Goal: Task Accomplishment & Management: Manage account settings

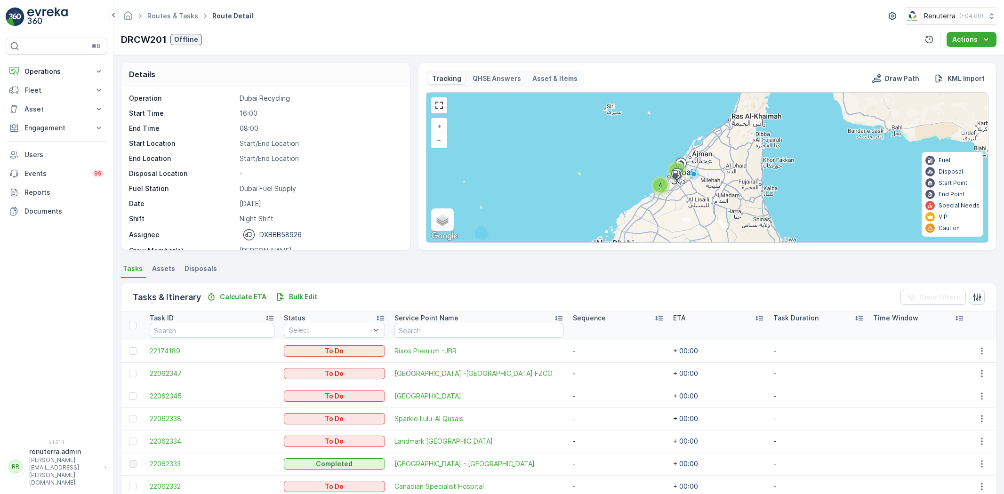
click at [63, 74] on p "Operations" at bounding box center [56, 71] width 64 height 9
click at [55, 111] on p "Routes & Tasks" at bounding box center [48, 113] width 48 height 9
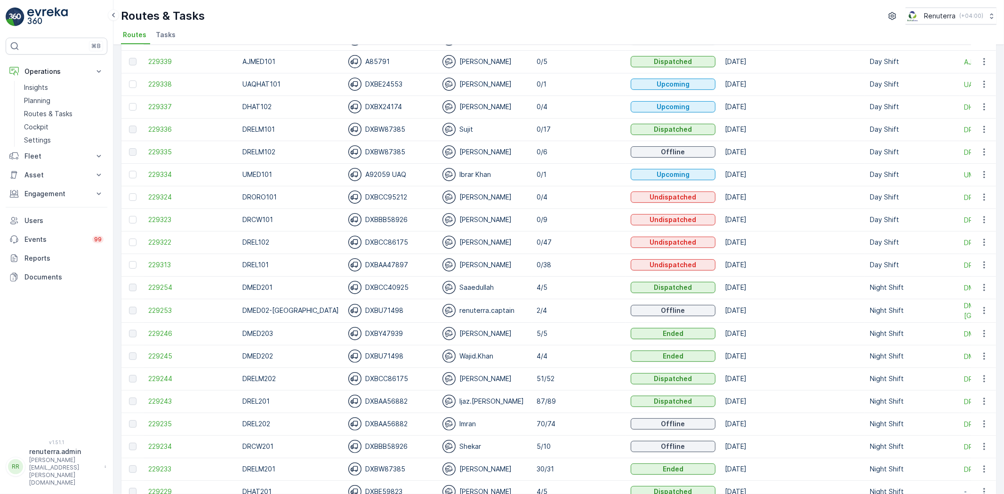
scroll to position [105, 0]
click at [168, 442] on span "229234" at bounding box center [190, 446] width 85 height 9
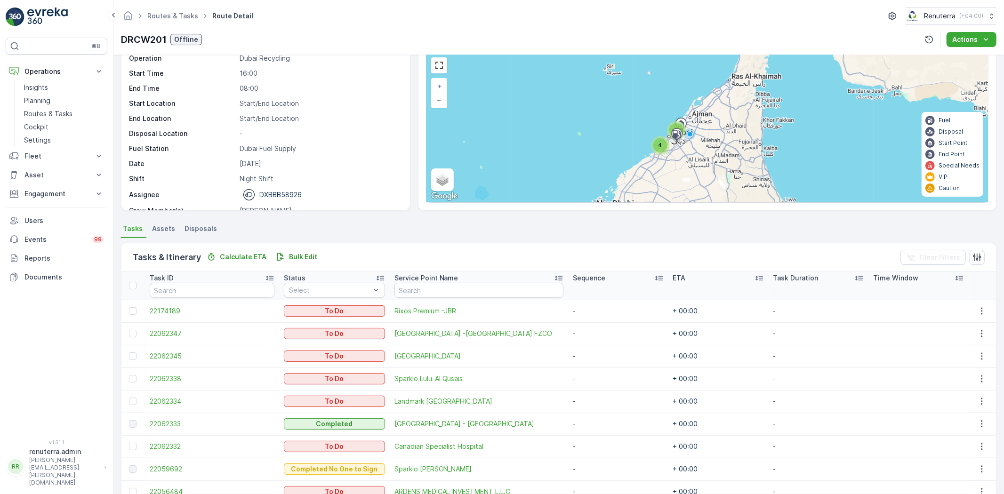
scroll to position [111, 0]
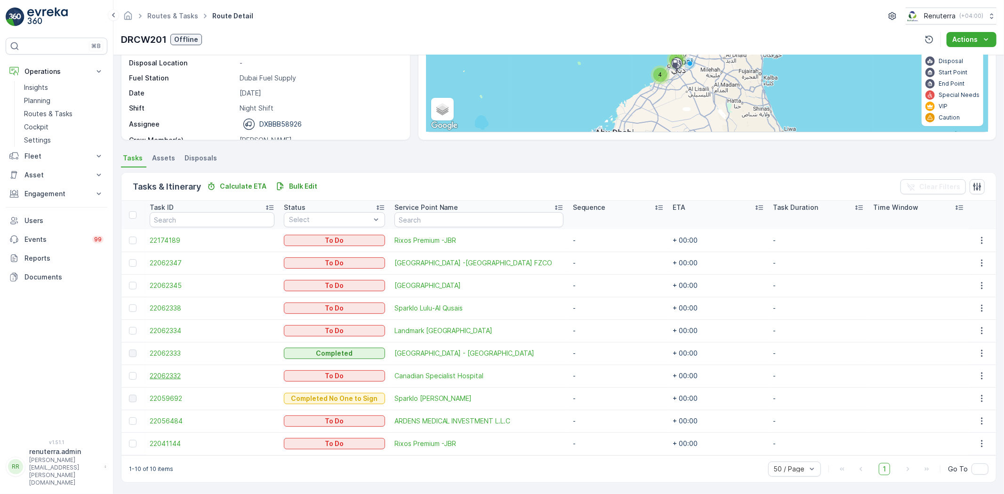
click at [161, 378] on span "22062332" at bounding box center [212, 375] width 125 height 9
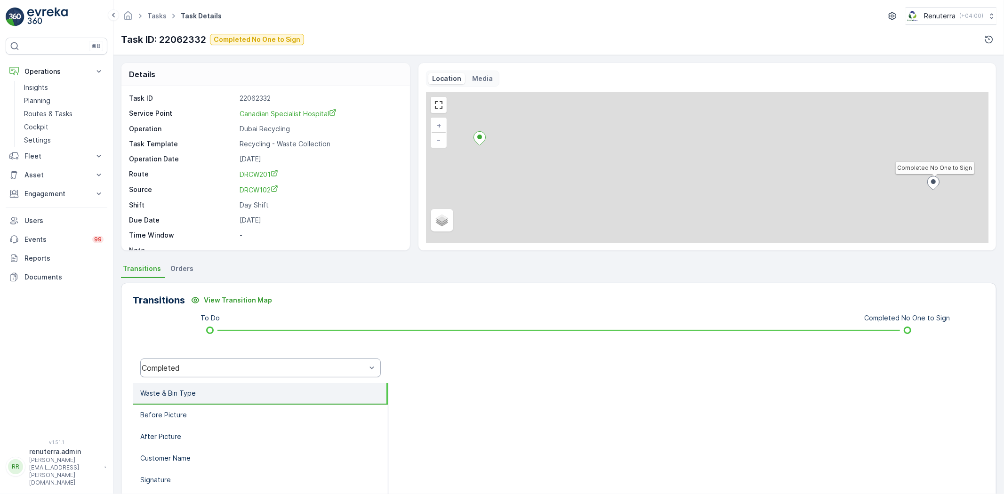
click at [230, 373] on div "Completed" at bounding box center [260, 368] width 241 height 19
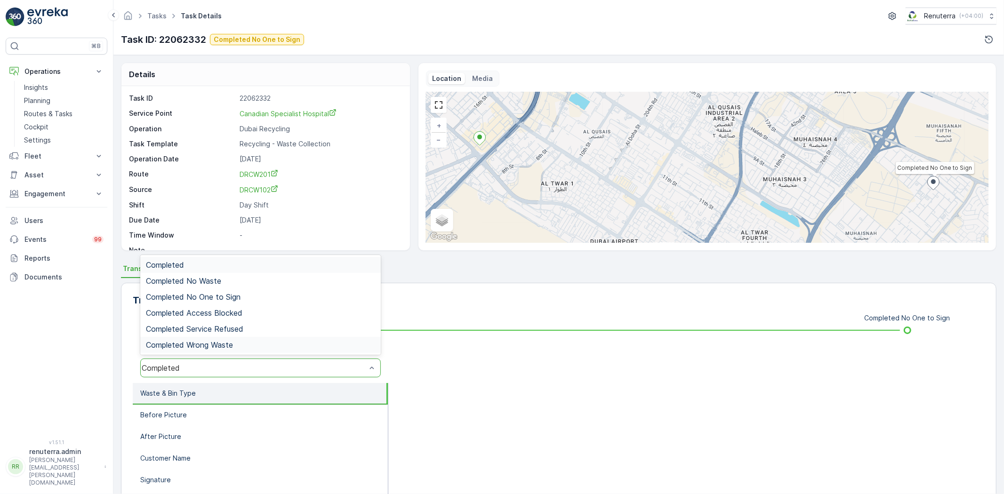
drag, startPoint x: 430, startPoint y: 368, endPoint x: 425, endPoint y: 366, distance: 5.5
click at [427, 368] on div at bounding box center [686, 368] width 596 height 30
click at [199, 374] on div "Completed" at bounding box center [260, 368] width 241 height 19
click at [212, 299] on span "Completed No One to Sign" at bounding box center [193, 297] width 95 height 8
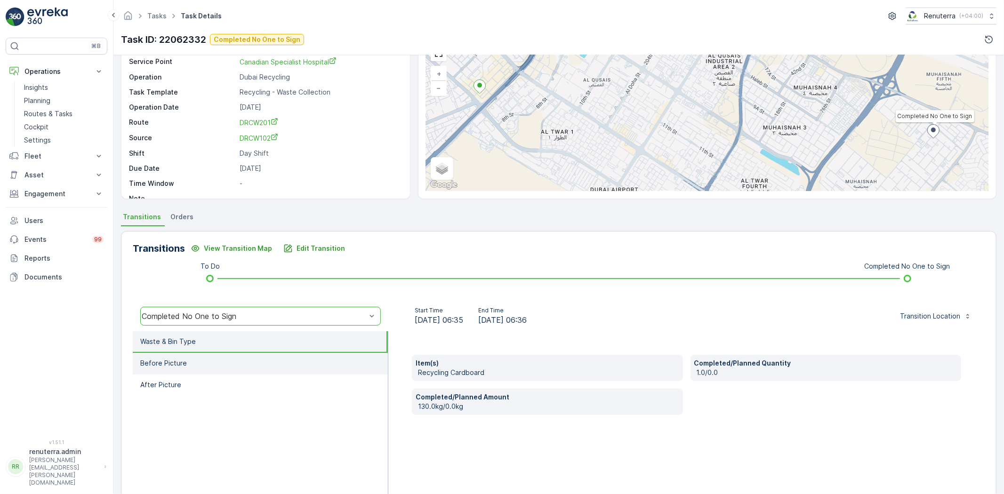
scroll to position [52, 0]
click at [241, 364] on li "Before Picture" at bounding box center [260, 364] width 255 height 22
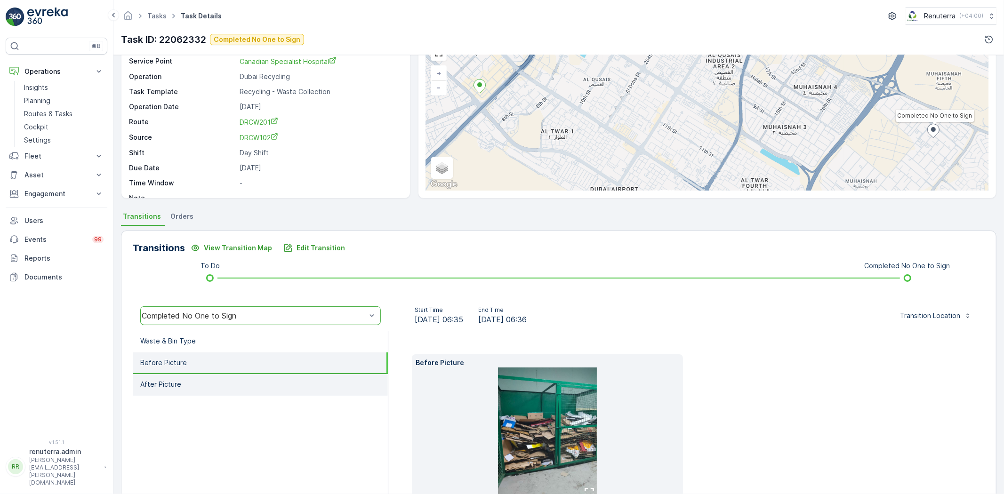
click at [226, 393] on li "After Picture" at bounding box center [260, 385] width 255 height 22
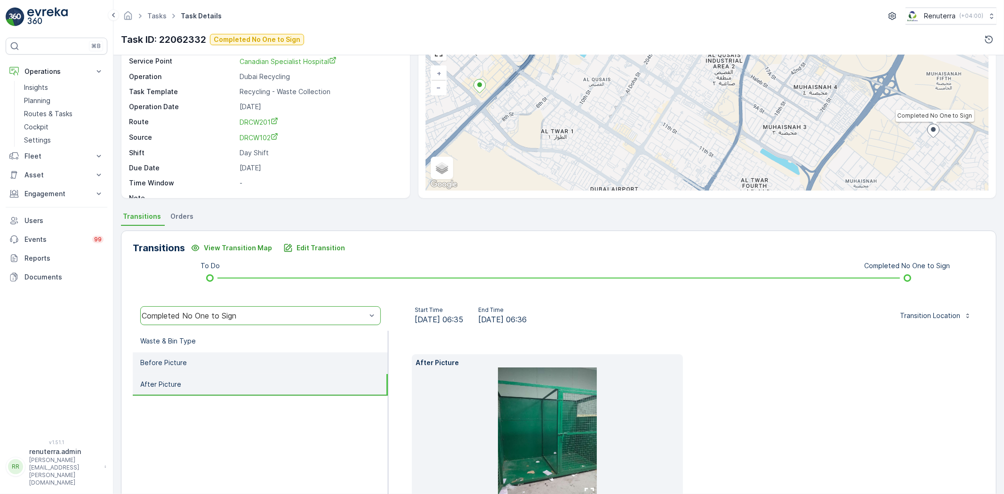
click at [224, 363] on li "Before Picture" at bounding box center [260, 364] width 255 height 22
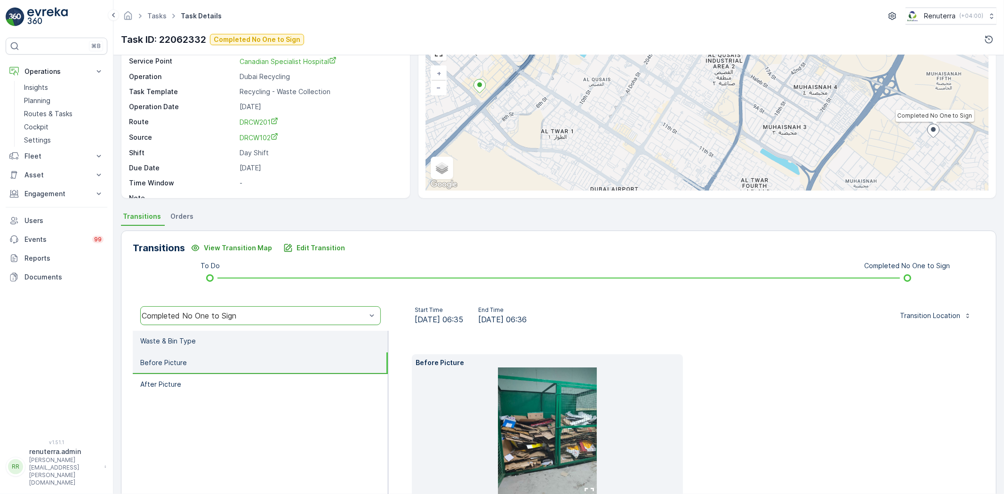
click at [224, 344] on li "Waste & Bin Type" at bounding box center [260, 342] width 255 height 22
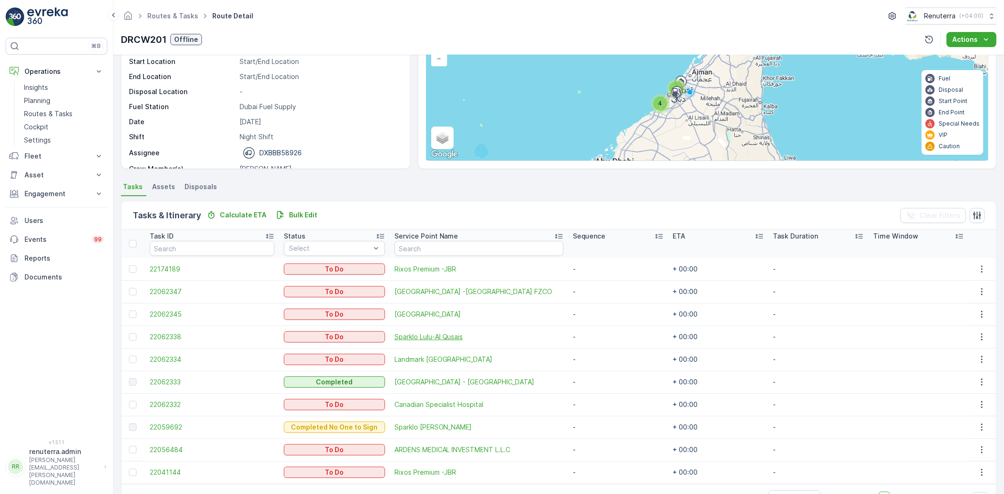
scroll to position [105, 0]
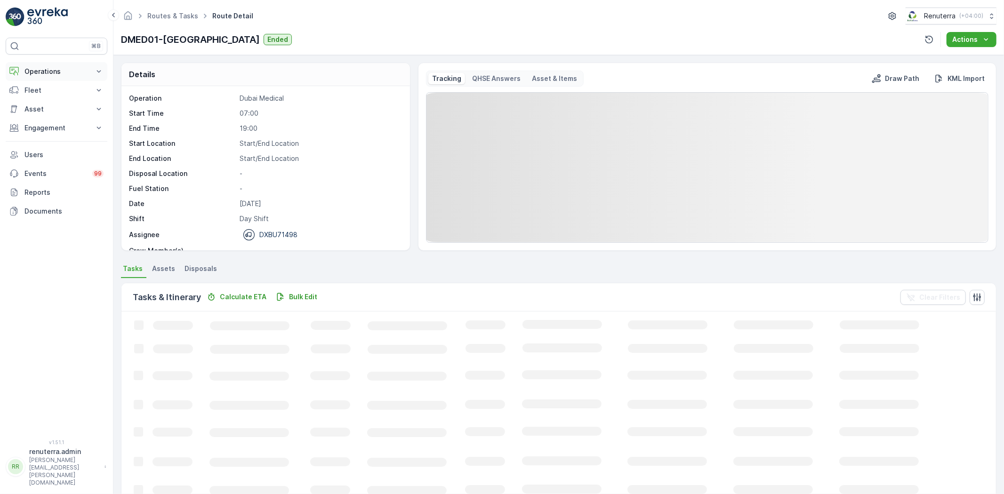
click at [37, 71] on p "Operations" at bounding box center [56, 71] width 64 height 9
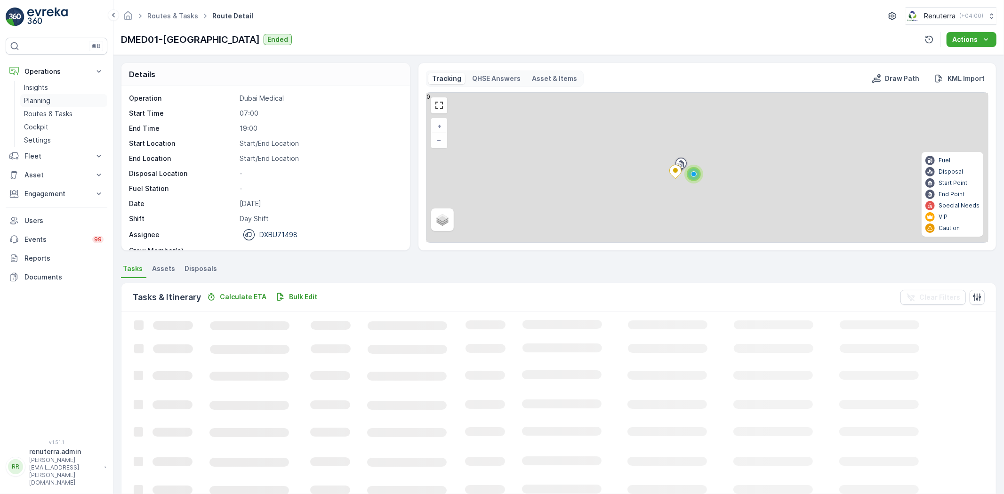
click at [49, 103] on p "Planning" at bounding box center [37, 100] width 26 height 9
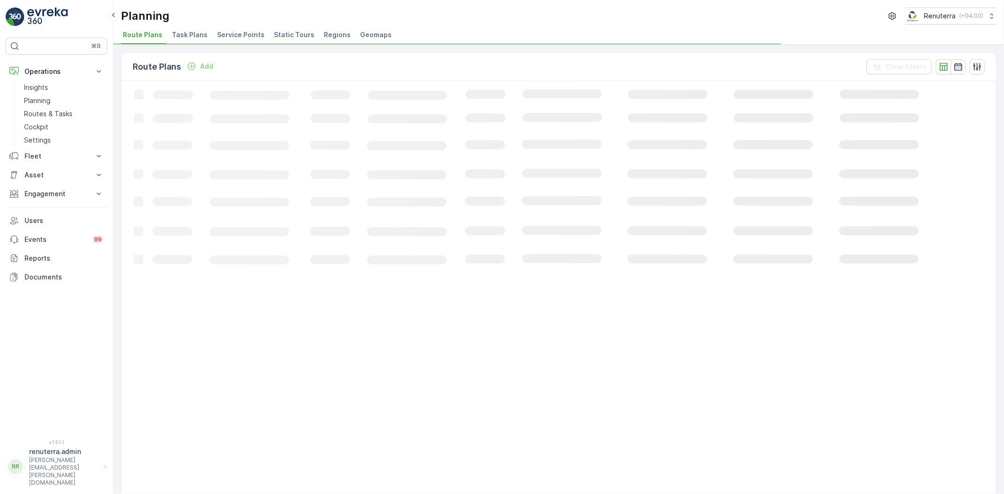
click at [244, 40] on li "Service Points" at bounding box center [241, 36] width 53 height 16
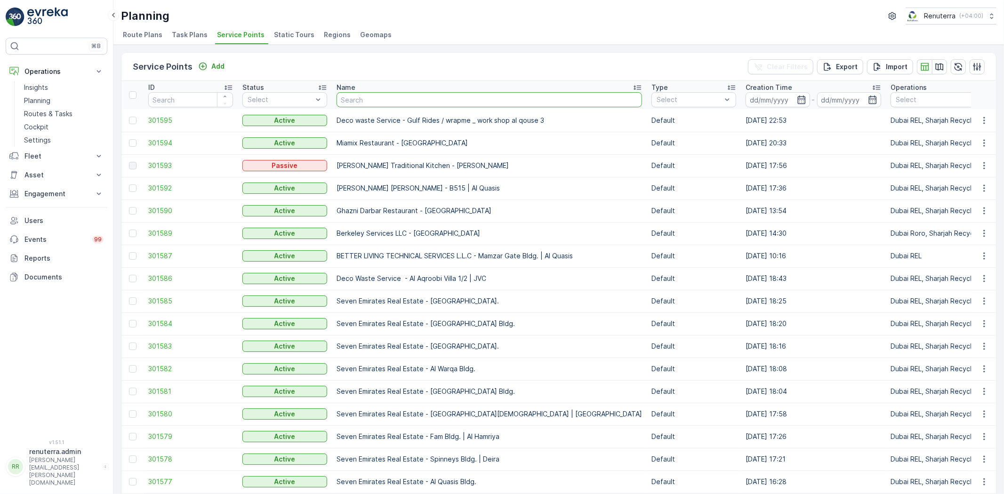
click at [360, 103] on input "text" at bounding box center [490, 99] width 306 height 15
type input "taher"
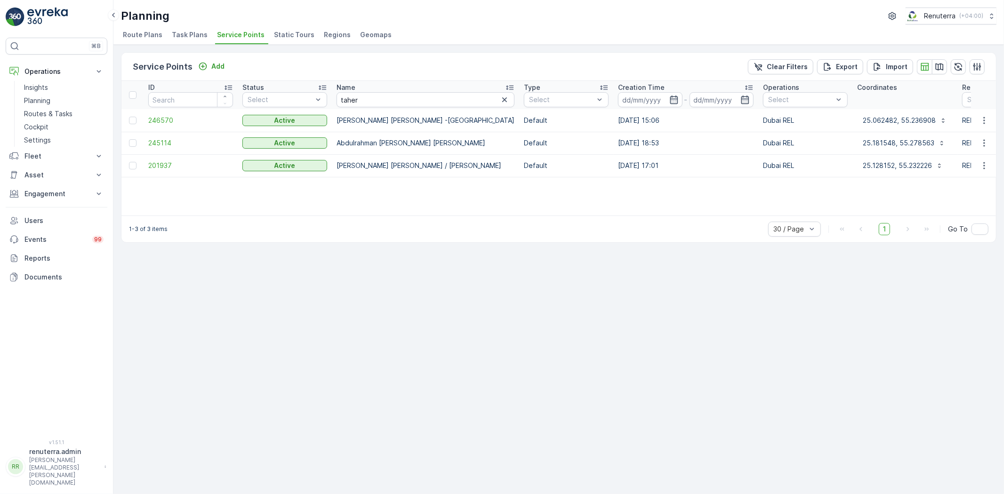
drag, startPoint x: 460, startPoint y: 225, endPoint x: 473, endPoint y: 215, distance: 16.1
click at [483, 217] on div "1-3 of 3 items 30 / Page 1 Go To" at bounding box center [558, 229] width 875 height 27
click at [155, 118] on span "246570" at bounding box center [190, 120] width 85 height 9
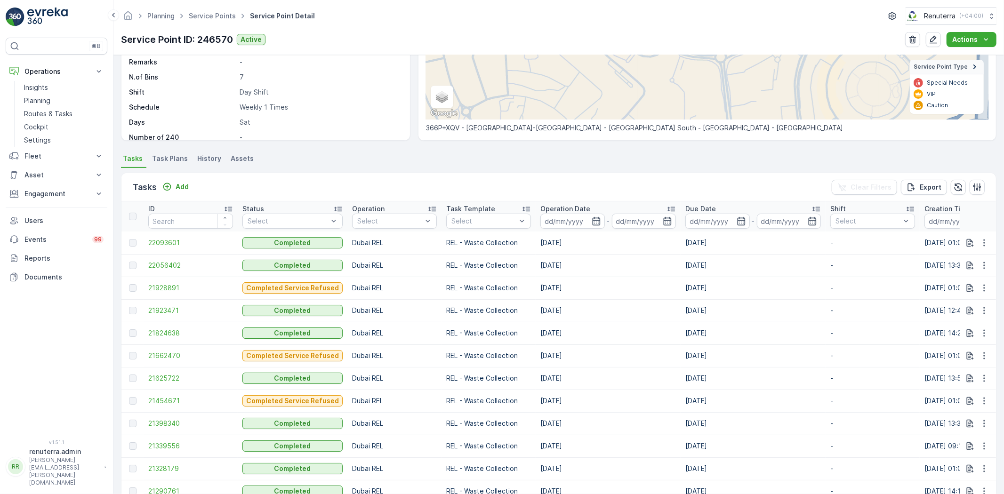
scroll to position [127, 0]
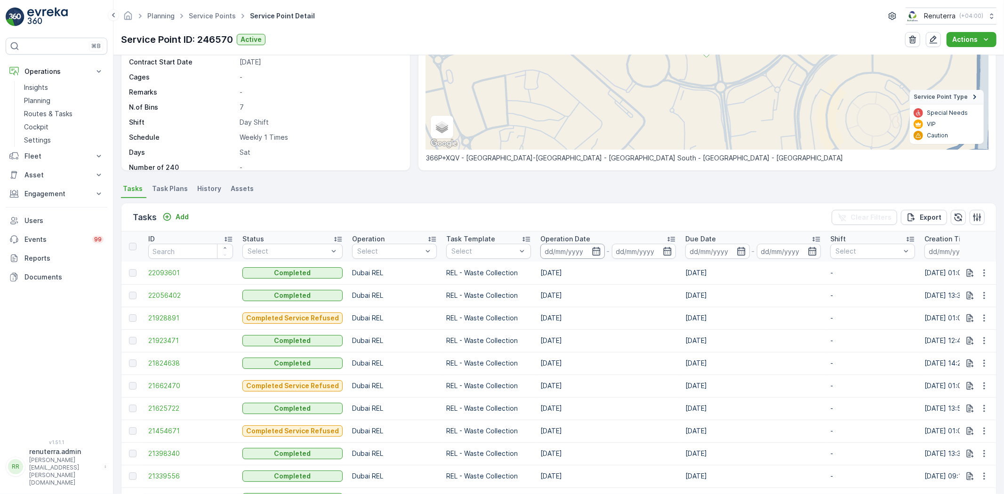
click at [598, 254] on input at bounding box center [572, 251] width 64 height 15
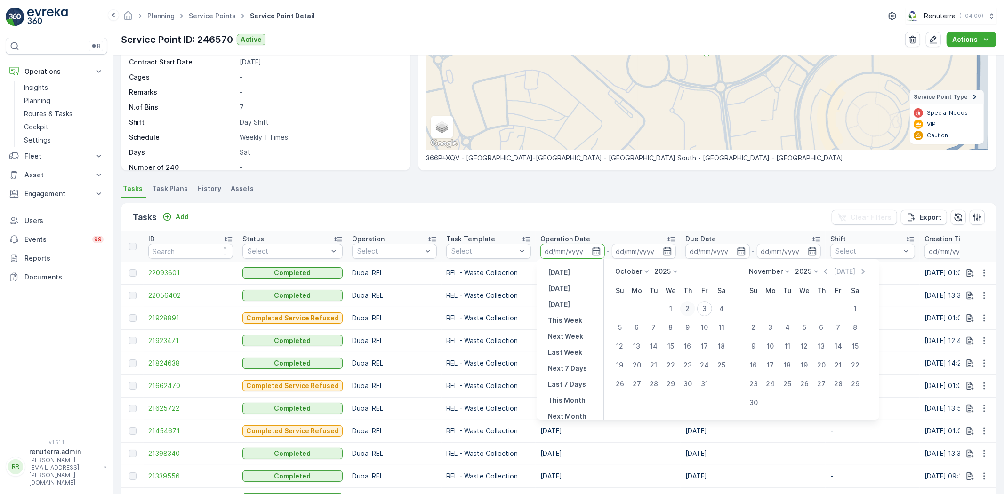
click at [689, 313] on div "2" at bounding box center [687, 308] width 15 height 15
type input "[DATE]"
click at [689, 313] on div "2" at bounding box center [687, 308] width 15 height 15
type input "[DATE]"
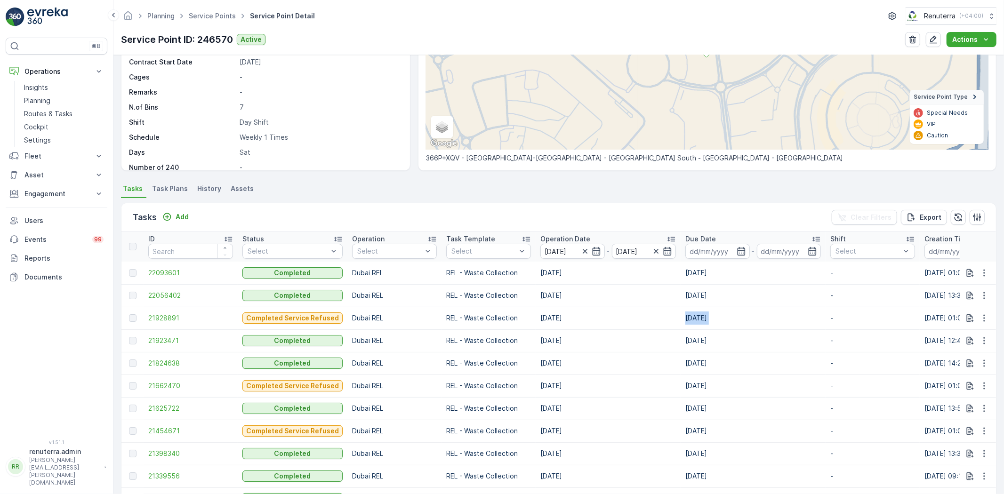
click at [689, 313] on td "[DATE]" at bounding box center [753, 318] width 145 height 23
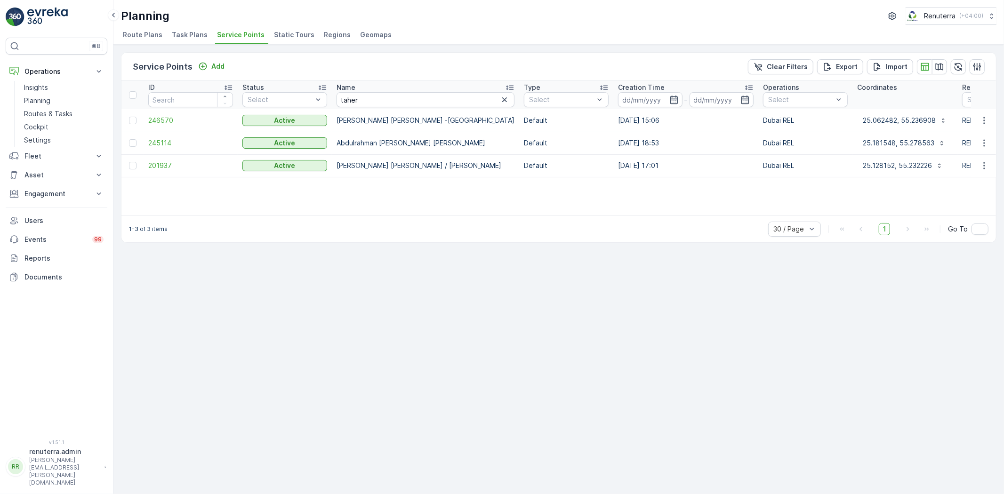
click at [147, 119] on td "246570" at bounding box center [191, 120] width 94 height 23
click at [156, 116] on span "246570" at bounding box center [190, 120] width 85 height 9
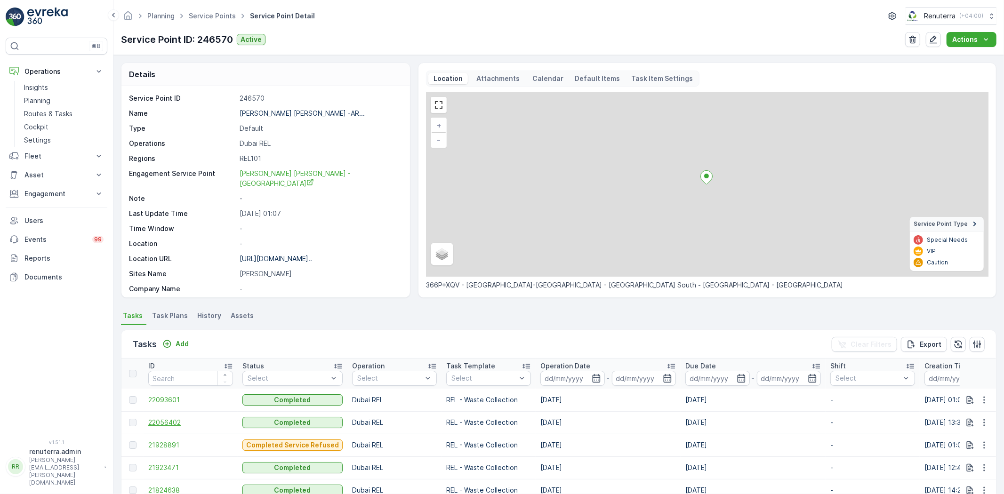
scroll to position [157, 0]
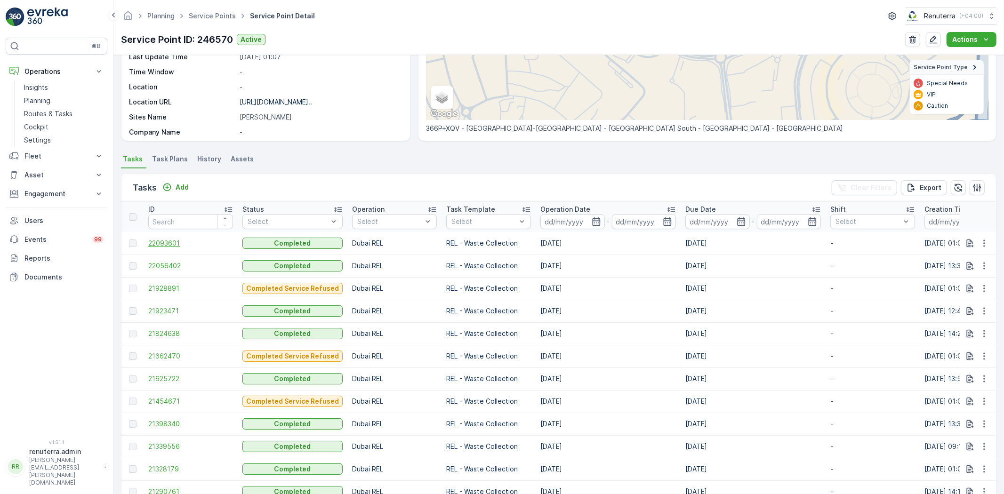
click at [165, 241] on span "22093601" at bounding box center [190, 243] width 85 height 9
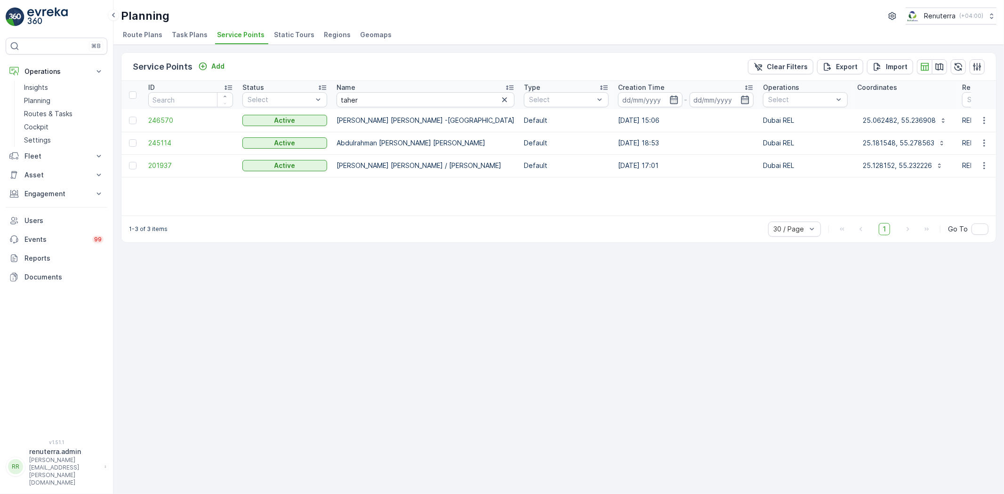
click at [151, 137] on td "245114" at bounding box center [191, 143] width 94 height 23
click at [159, 144] on span "245114" at bounding box center [190, 142] width 85 height 9
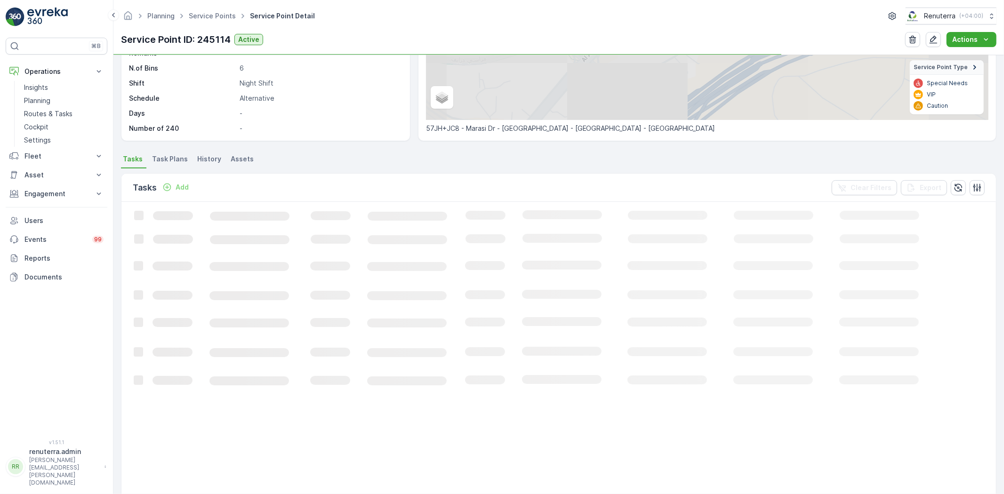
scroll to position [157, 0]
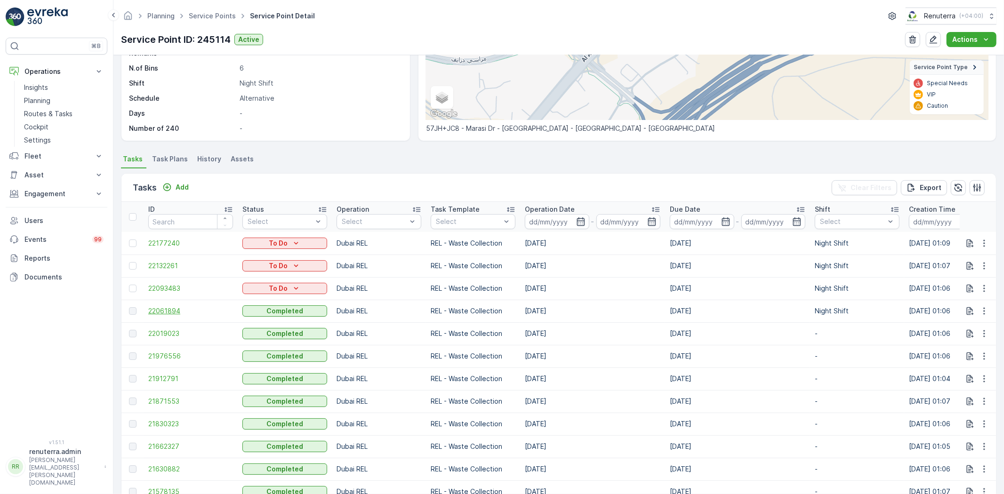
click at [185, 311] on span "22061894" at bounding box center [190, 310] width 85 height 9
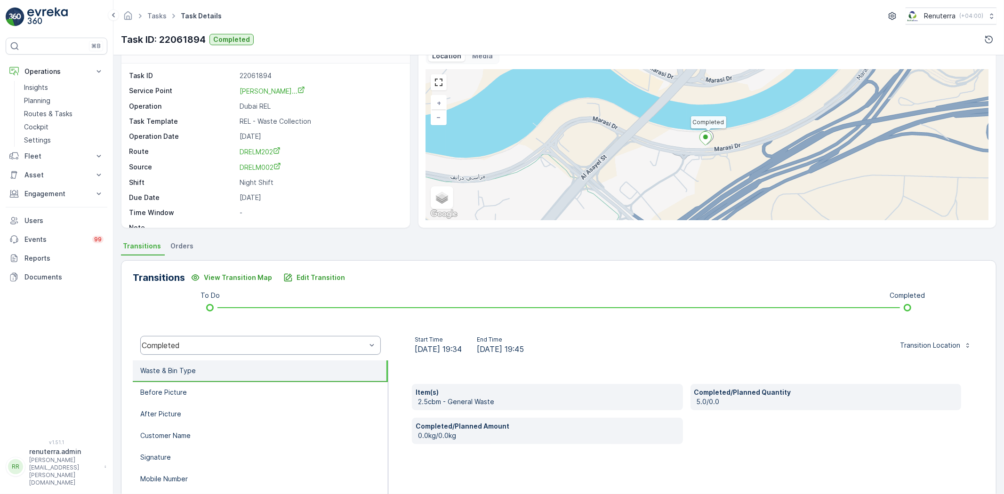
scroll to position [52, 0]
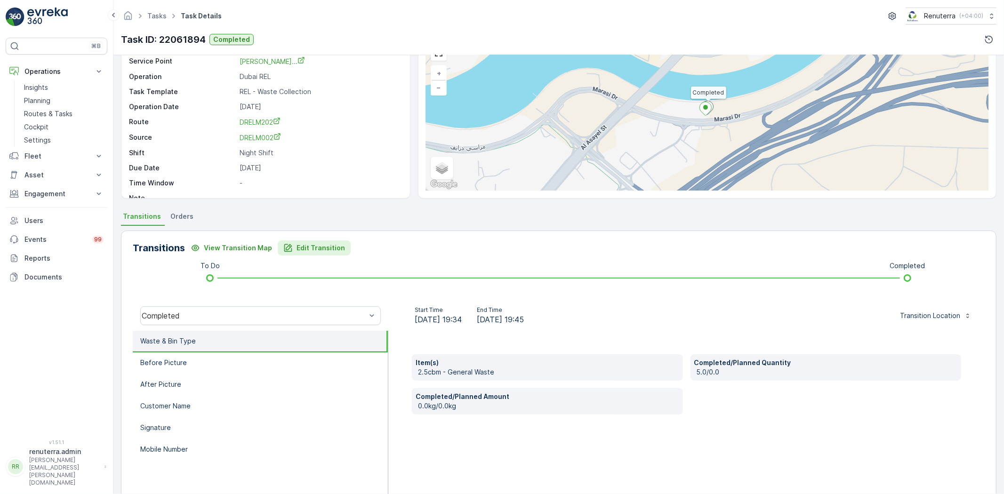
click at [331, 248] on p "Edit Transition" at bounding box center [321, 247] width 48 height 9
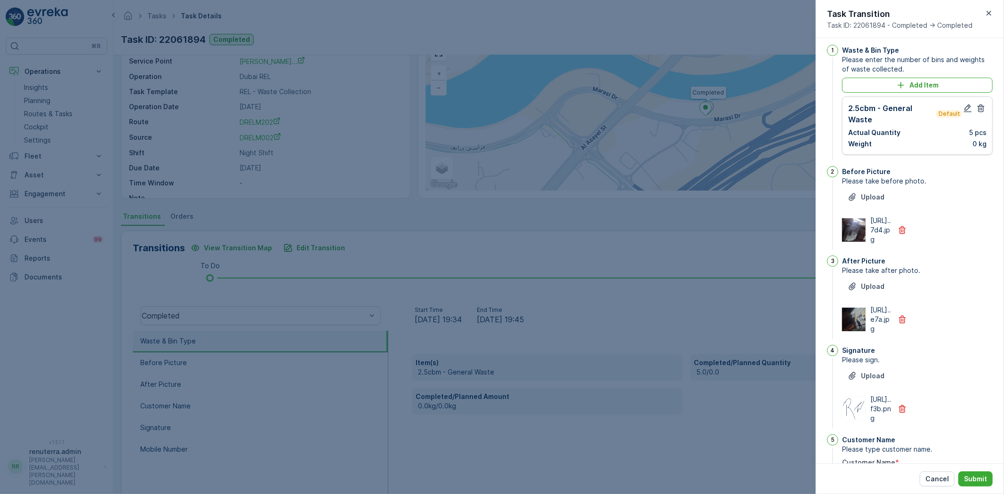
scroll to position [0, 0]
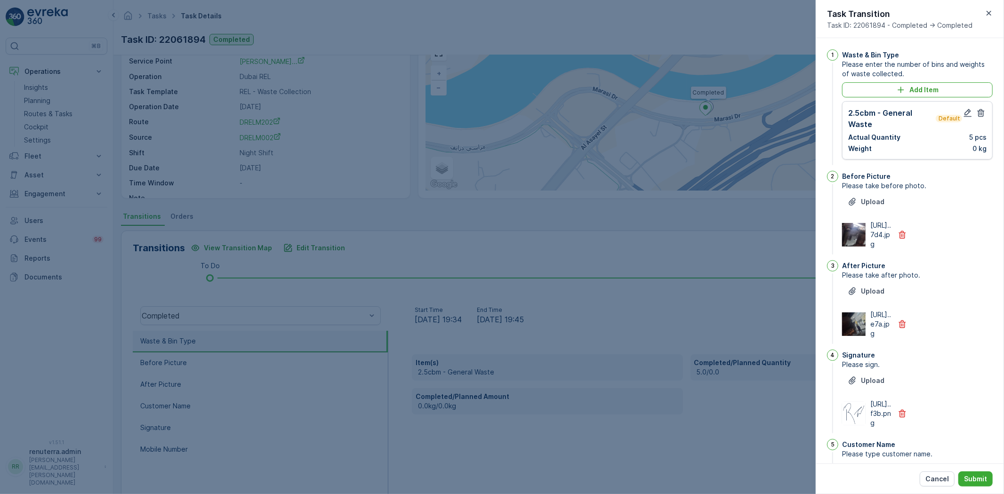
click at [937, 476] on p "Cancel" at bounding box center [938, 479] width 24 height 9
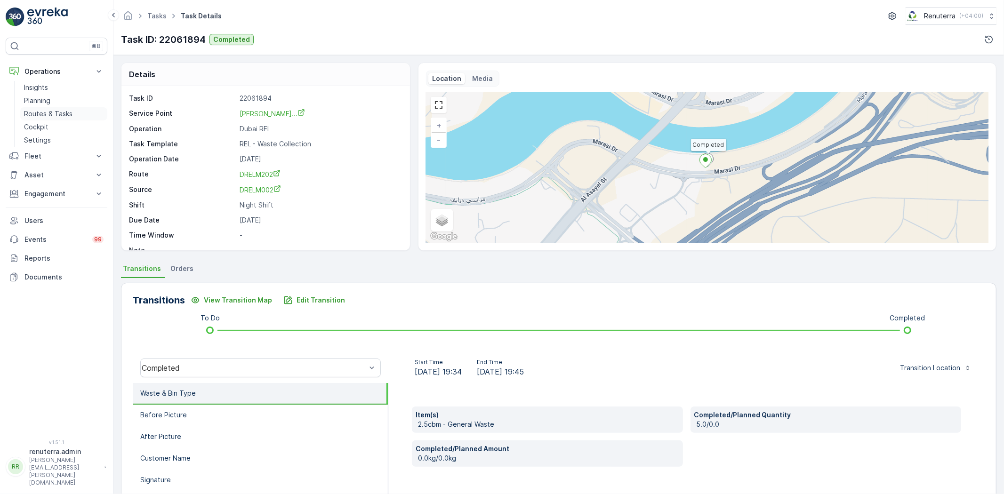
click at [40, 115] on p "Routes & Tasks" at bounding box center [48, 113] width 48 height 9
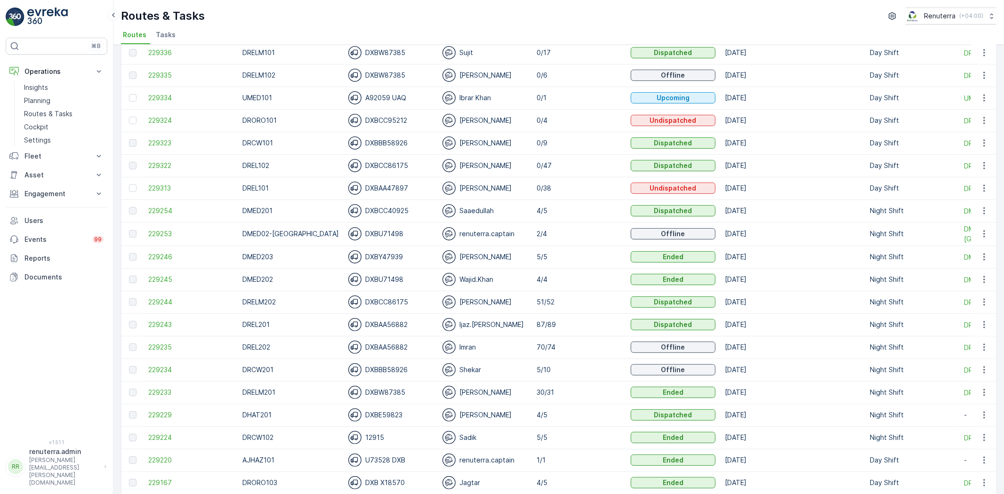
scroll to position [157, 0]
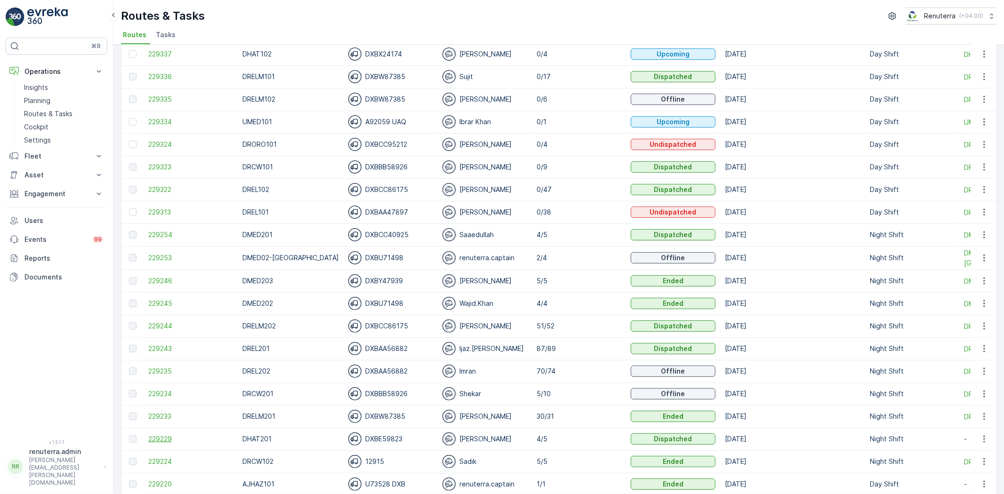
click at [162, 434] on td "229229" at bounding box center [191, 439] width 94 height 23
click at [163, 442] on span "229229" at bounding box center [190, 439] width 85 height 9
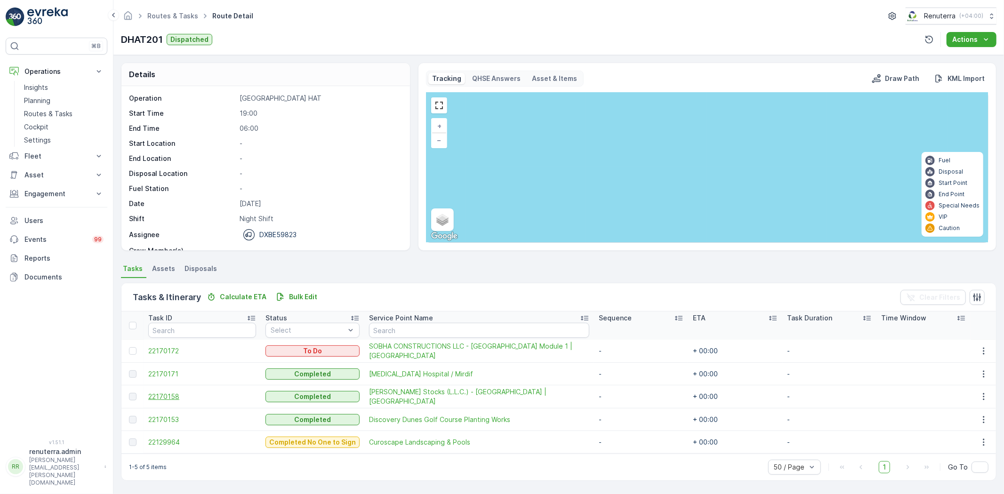
click at [172, 398] on span "22170158" at bounding box center [202, 396] width 108 height 9
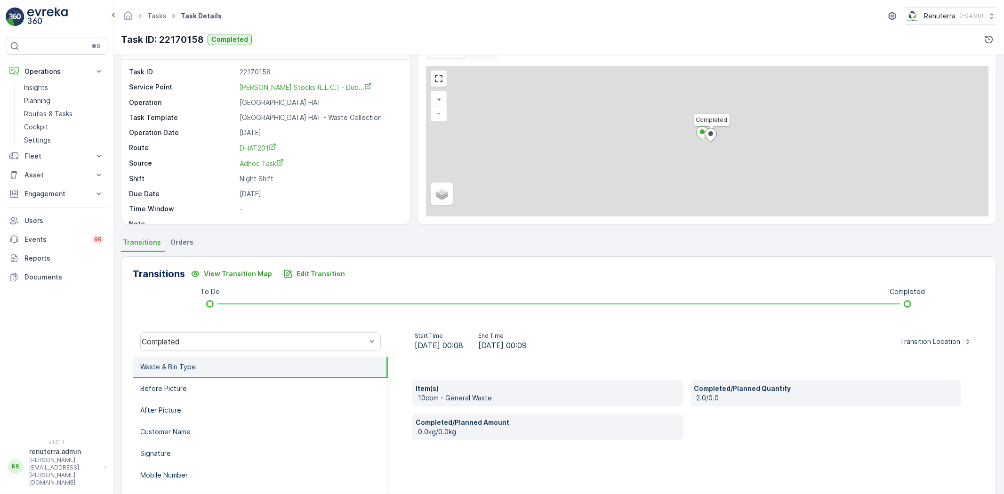
scroll to position [52, 0]
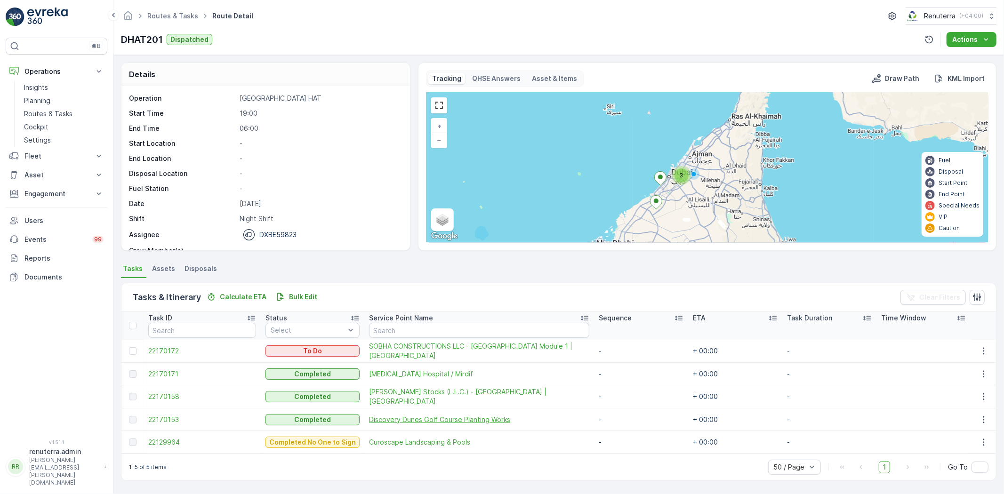
click at [382, 420] on span "Discovery Dunes Golf Course Planting Works" at bounding box center [479, 419] width 220 height 9
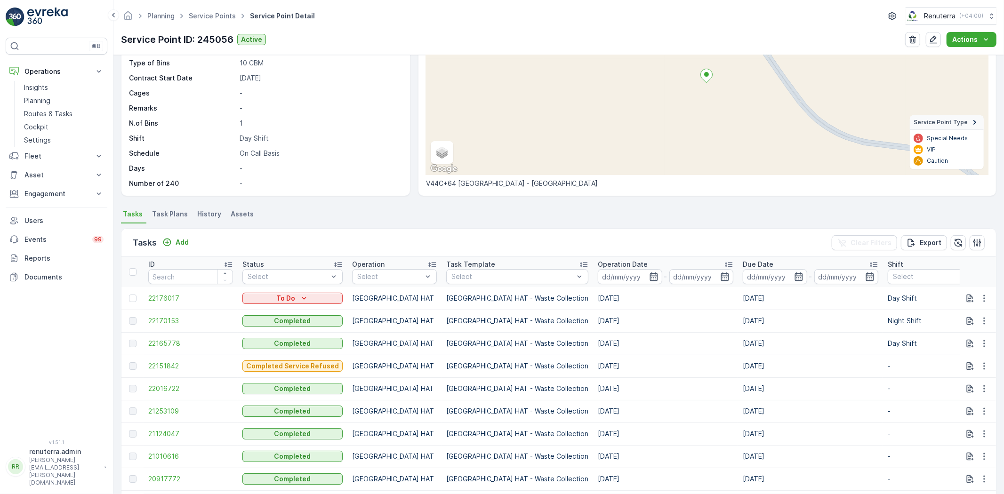
scroll to position [105, 0]
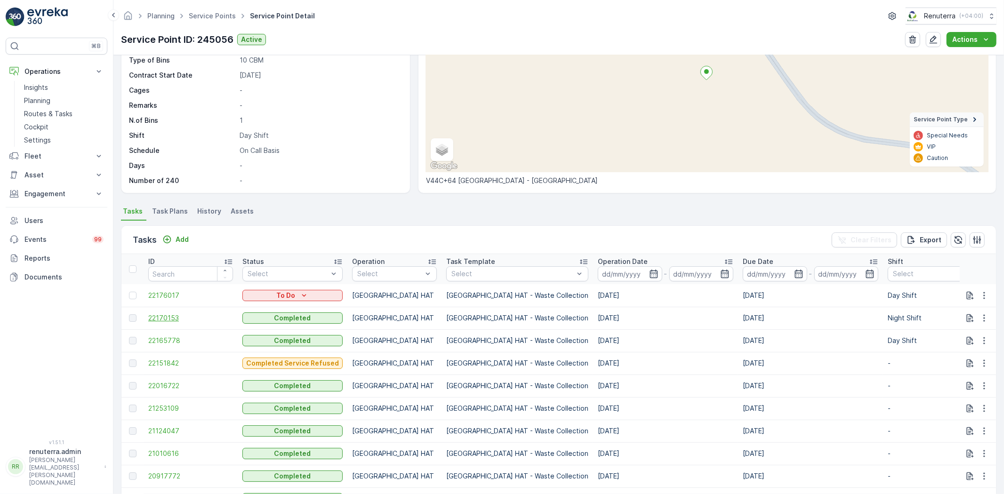
click at [169, 315] on span "22170153" at bounding box center [190, 318] width 85 height 9
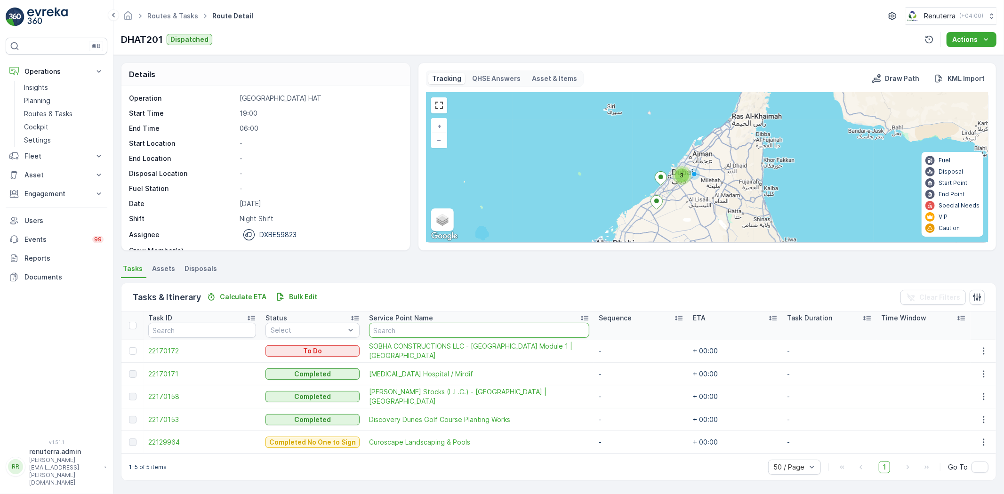
click at [453, 328] on input "text" at bounding box center [479, 330] width 220 height 15
click at [459, 290] on div "Tasks & Itinerary Calculate ETA Bulk Edit Clear Filters" at bounding box center [558, 297] width 875 height 28
click at [406, 395] on span "[PERSON_NAME] Stocks (L.L.C.) - [GEOGRAPHIC_DATA] | [GEOGRAPHIC_DATA]" at bounding box center [479, 396] width 220 height 19
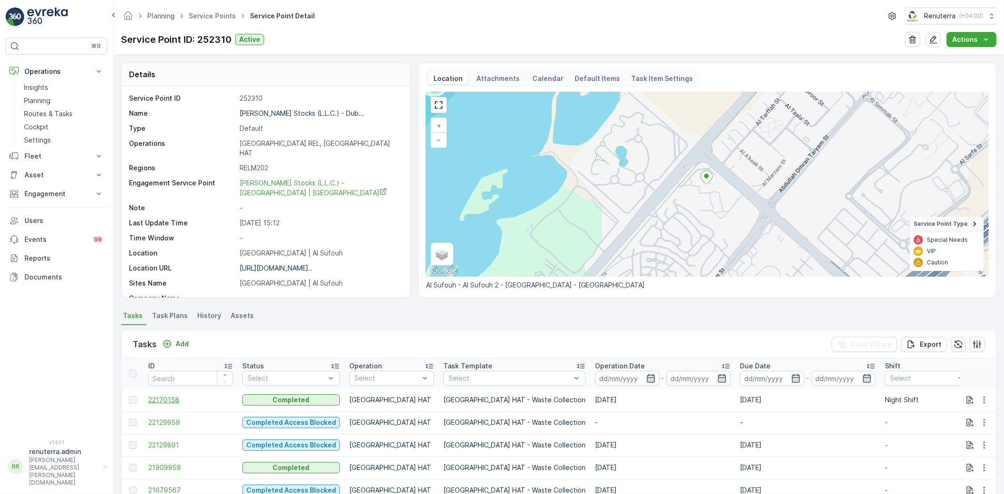
click at [165, 395] on span "22170158" at bounding box center [190, 399] width 85 height 9
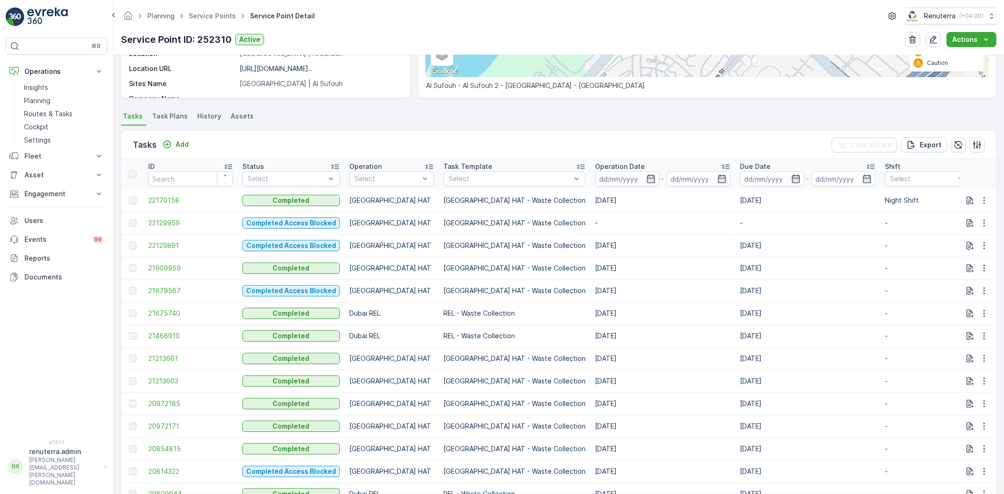
scroll to position [209, 0]
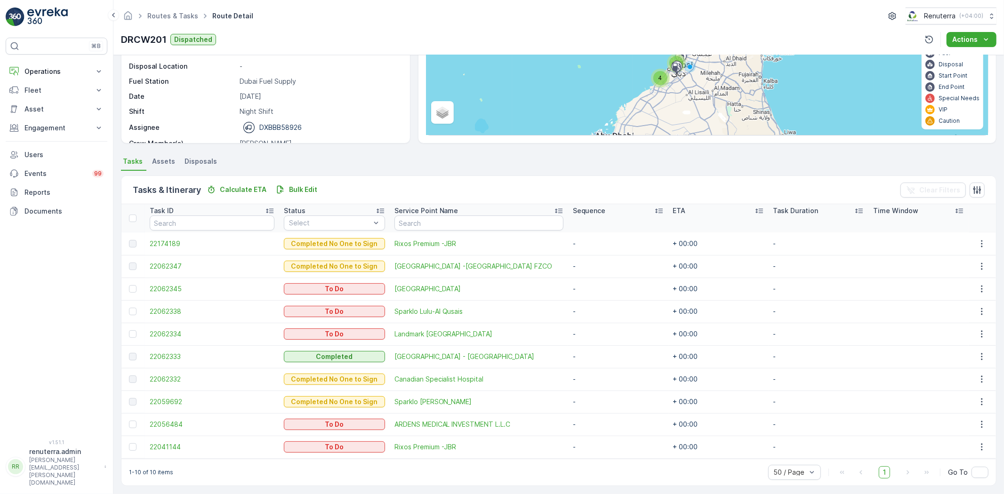
scroll to position [111, 0]
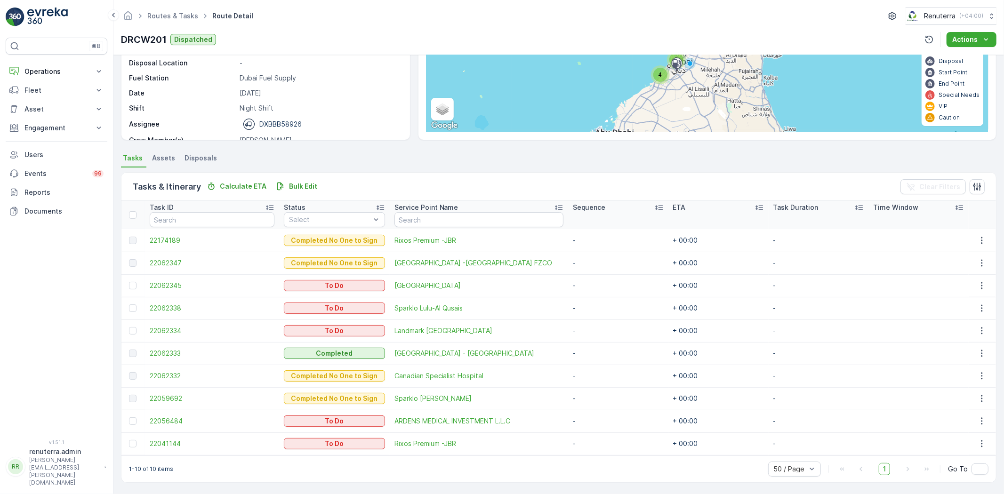
click at [130, 450] on td at bounding box center [133, 444] width 24 height 23
click at [134, 441] on div at bounding box center [133, 444] width 8 height 8
click at [129, 440] on input "checkbox" at bounding box center [129, 440] width 0 height 0
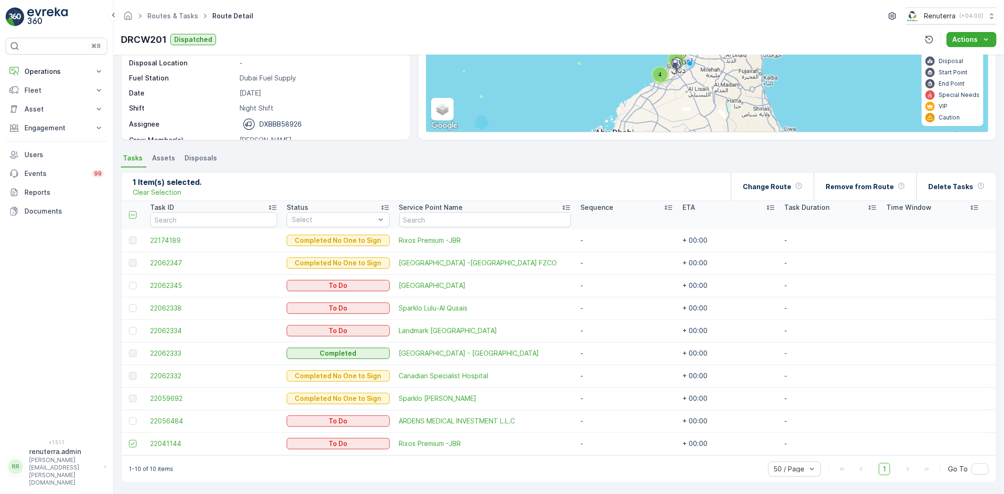
click at [789, 166] on ul "Tasks Assets Disposals" at bounding box center [559, 160] width 876 height 16
click at [784, 182] on p "Change Route" at bounding box center [767, 186] width 48 height 9
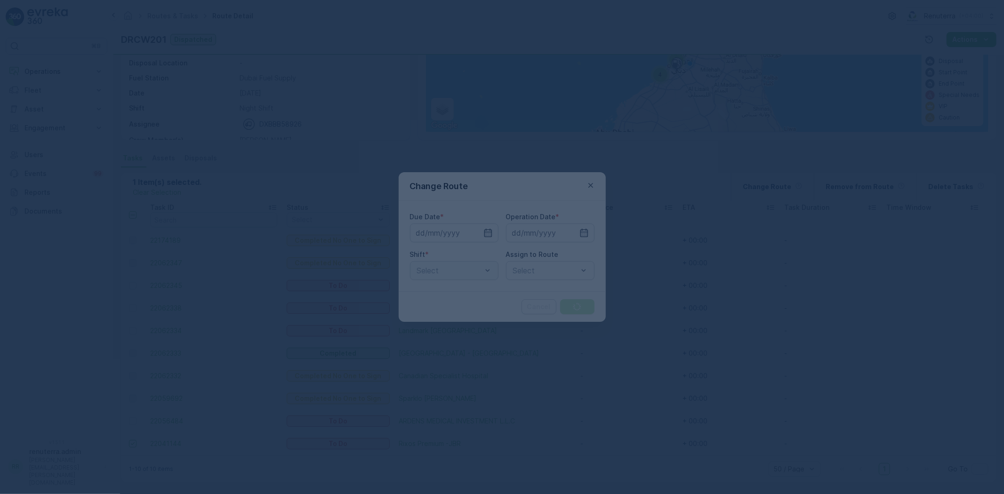
type input "[DATE]"
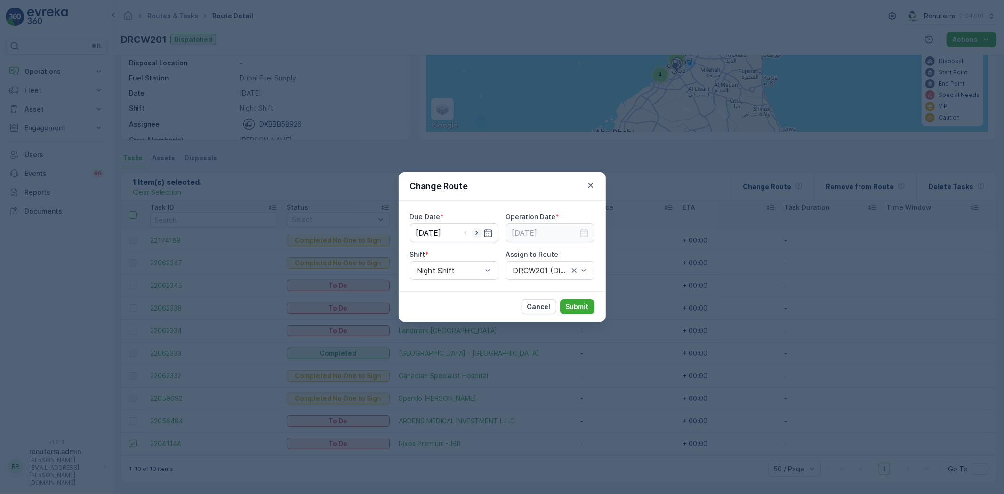
click at [479, 232] on icon "button" at bounding box center [476, 232] width 9 height 9
type input "[DATE]"
drag, startPoint x: 589, startPoint y: 229, endPoint x: 580, endPoint y: 234, distance: 9.9
click at [588, 230] on div at bounding box center [550, 233] width 89 height 19
click at [581, 232] on icon "button" at bounding box center [584, 232] width 9 height 9
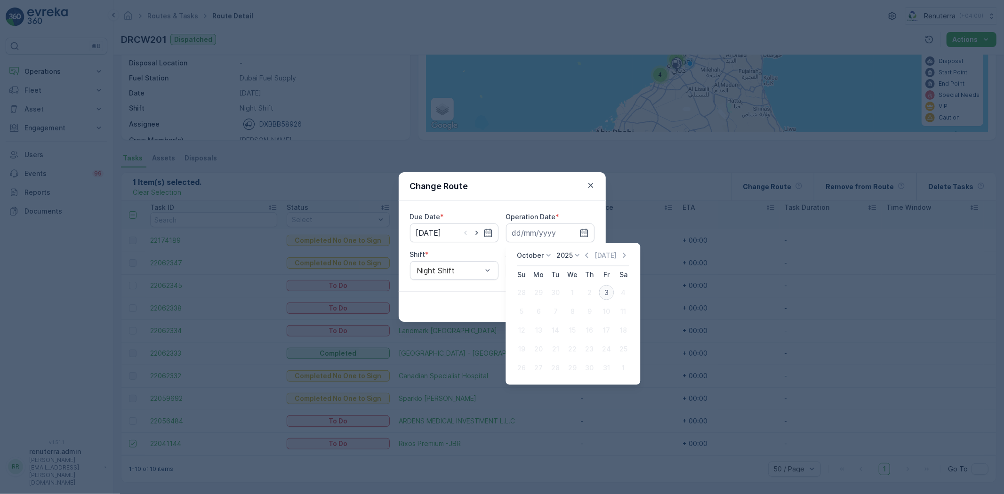
click at [600, 291] on div "3" at bounding box center [606, 292] width 15 height 15
type input "[DATE]"
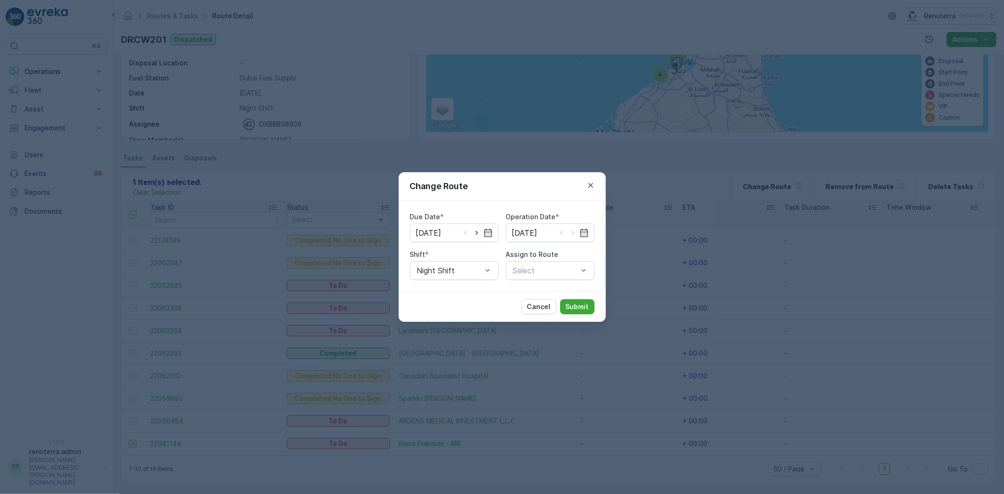
click at [546, 283] on div "Due Date * 03.10.2025 Operation Date * 03.10.2025 Shift * Night Shift Assign to…" at bounding box center [502, 246] width 207 height 90
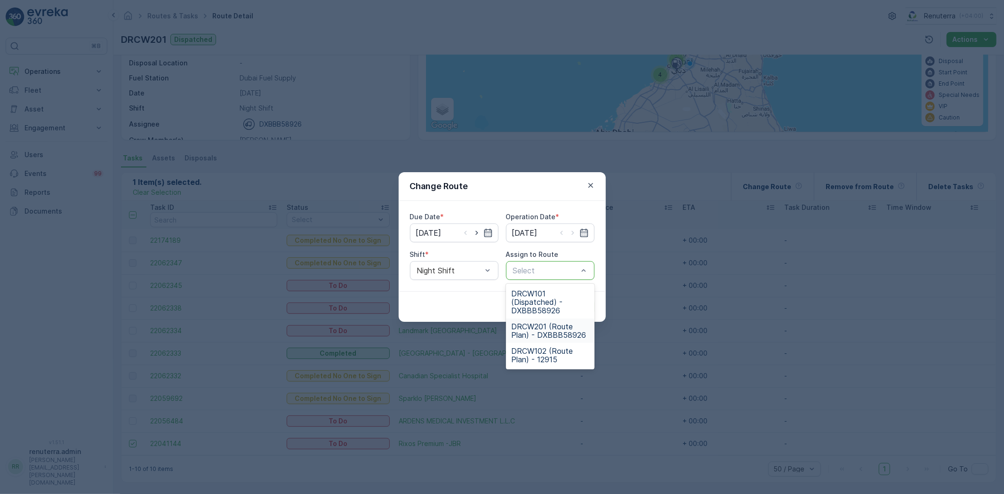
click at [543, 337] on span "DRCW201 (Route Plan) - DXBBB58926" at bounding box center [550, 330] width 77 height 17
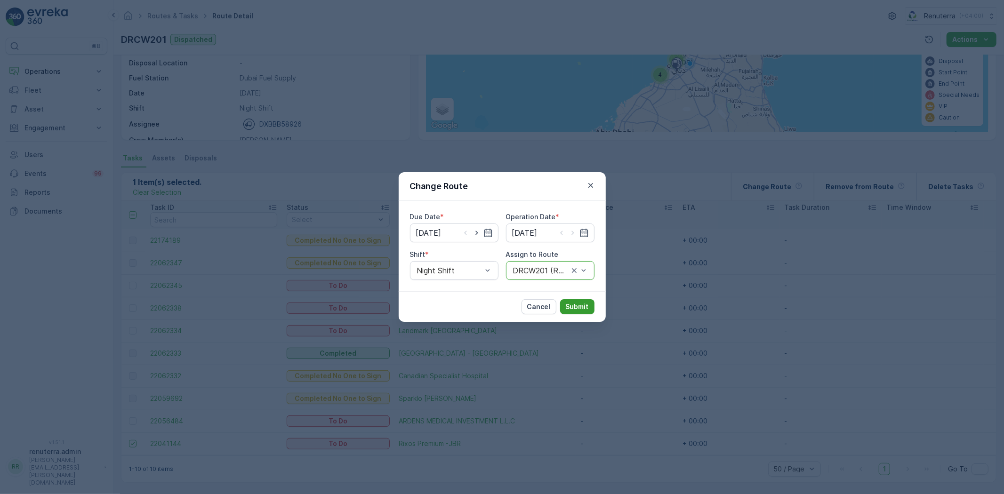
click at [576, 305] on p "Submit" at bounding box center [577, 306] width 23 height 9
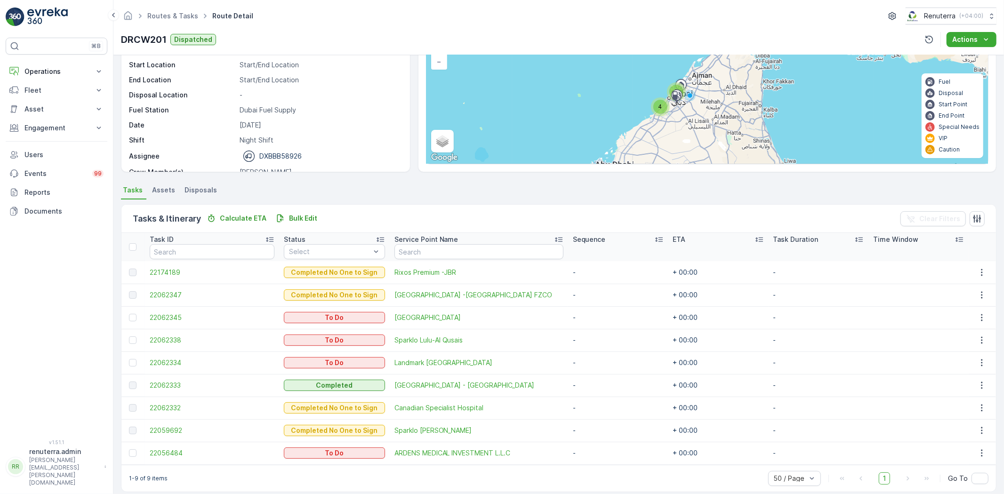
scroll to position [88, 0]
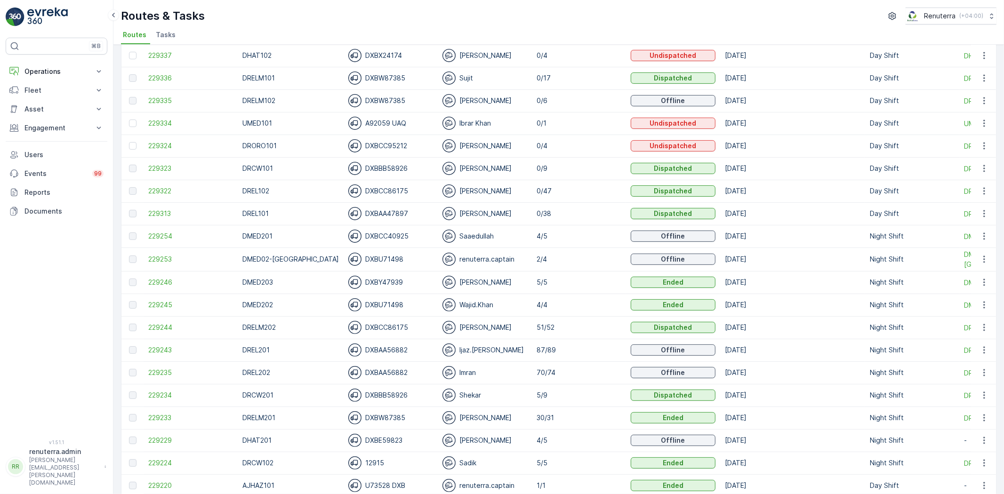
scroll to position [157, 0]
click at [148, 327] on span "229244" at bounding box center [190, 326] width 85 height 9
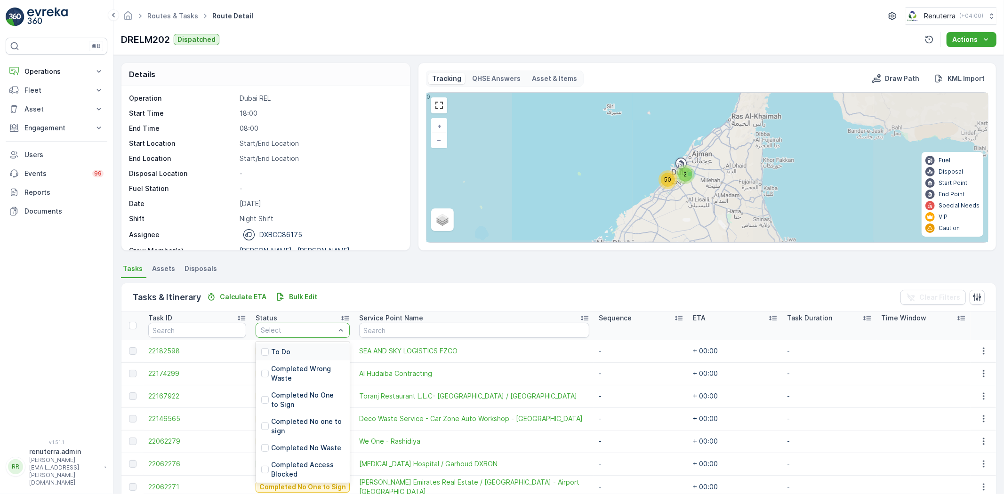
click at [287, 351] on p "To Do" at bounding box center [280, 351] width 19 height 9
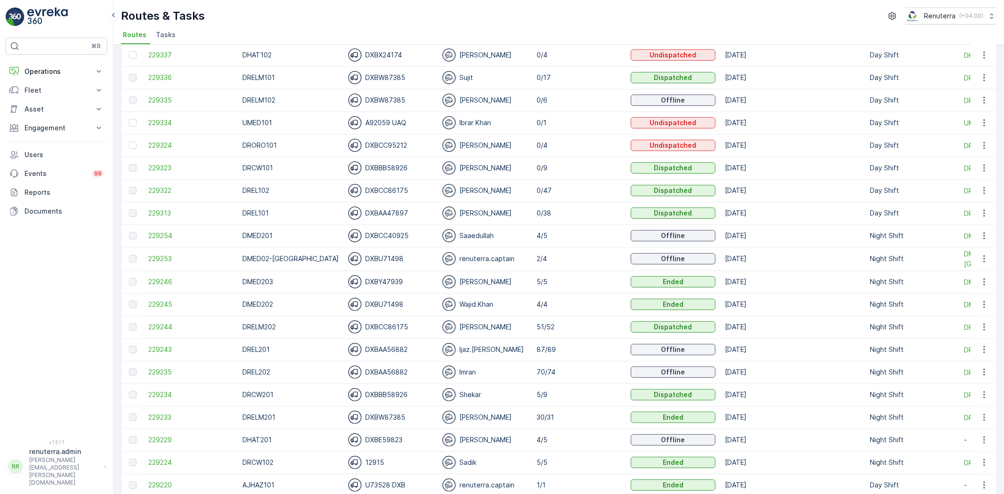
scroll to position [157, 0]
click at [156, 369] on span "229235" at bounding box center [190, 371] width 85 height 9
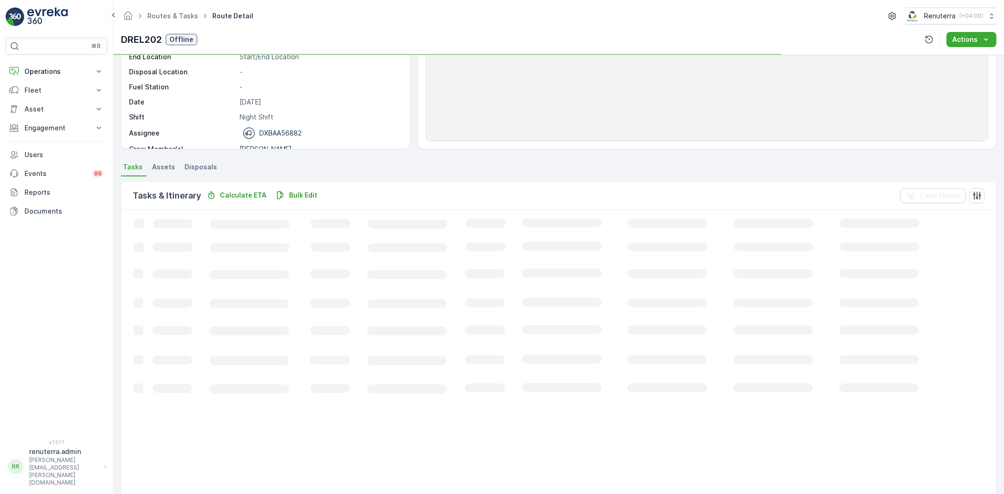
scroll to position [105, 0]
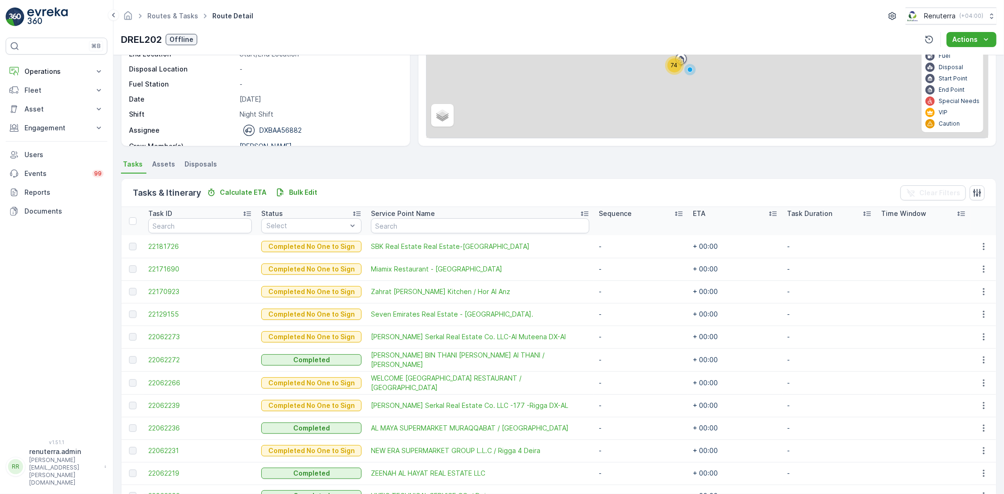
click at [309, 233] on th "Status Select" at bounding box center [312, 221] width 110 height 28
click at [304, 231] on div "Select" at bounding box center [311, 225] width 100 height 15
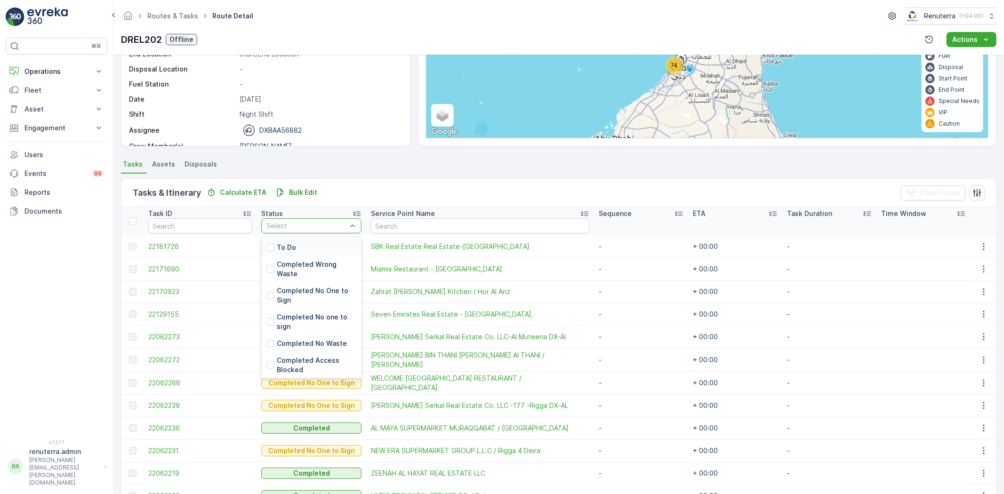
click at [303, 250] on div "To Do" at bounding box center [311, 247] width 100 height 17
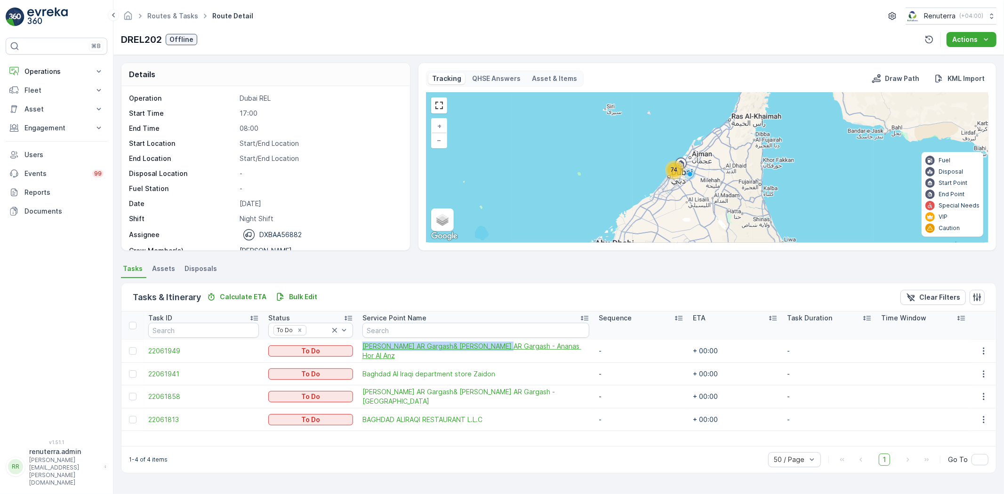
drag, startPoint x: 363, startPoint y: 353, endPoint x: 501, endPoint y: 349, distance: 138.5
click at [501, 349] on td "Mr.Hussain AR Gargash& Nabil AR Gargash - Ananas Hor Al Anz" at bounding box center [476, 351] width 236 height 23
copy span "Mr.Hussain AR Gargash& Nabil AR Gargash -"
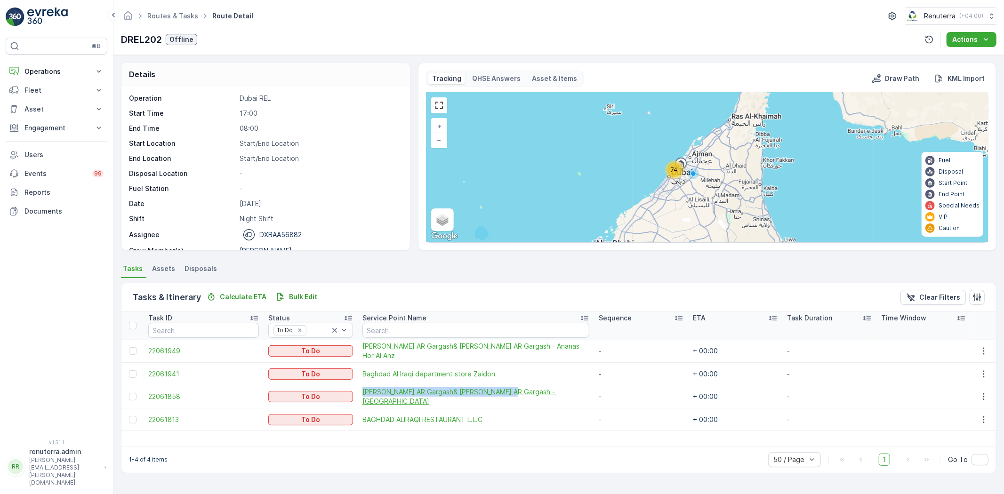
drag, startPoint x: 362, startPoint y: 400, endPoint x: 502, endPoint y: 399, distance: 140.8
click at [502, 399] on td "Mr.Hussain AR Gargash& Nabil AR Gargash - Muraqabah Building" at bounding box center [476, 397] width 236 height 23
copy span "Mr.Hussain AR Gargash& Nabil AR Gargash -"
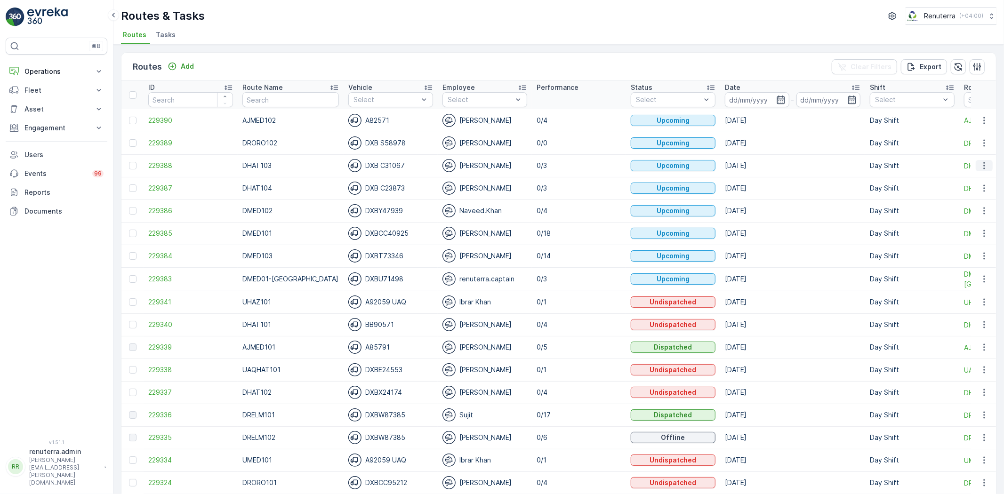
click at [986, 166] on icon "button" at bounding box center [984, 165] width 9 height 9
click at [976, 220] on span "Change Assignee" at bounding box center [962, 218] width 55 height 9
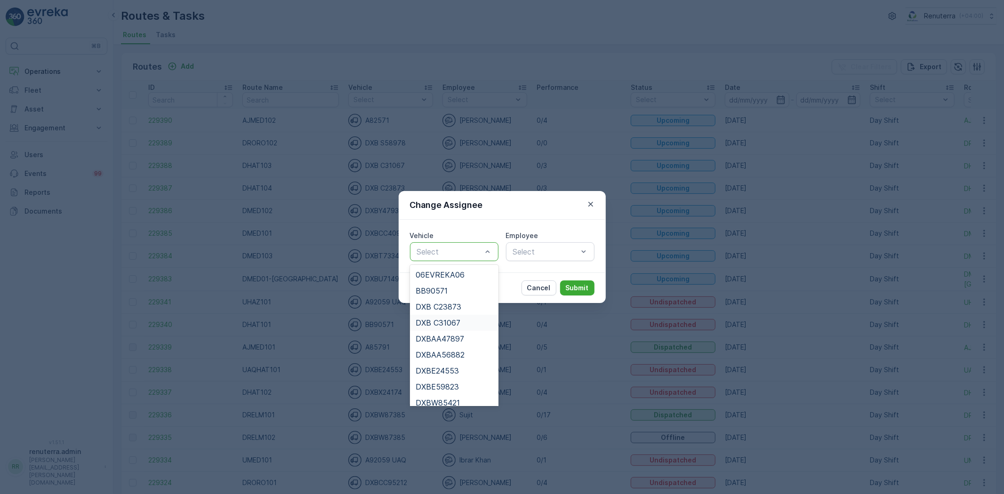
click at [440, 321] on span "DXB C31067" at bounding box center [438, 323] width 45 height 8
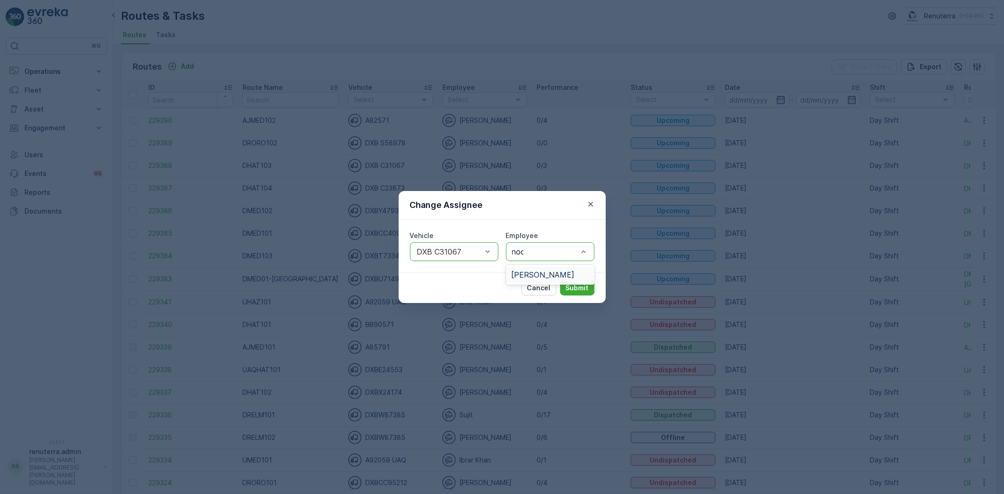
type input "noor"
drag, startPoint x: 543, startPoint y: 274, endPoint x: 558, endPoint y: 275, distance: 14.6
click at [543, 275] on span "[PERSON_NAME]" at bounding box center [543, 275] width 63 height 8
click at [578, 287] on p "Submit" at bounding box center [577, 287] width 23 height 9
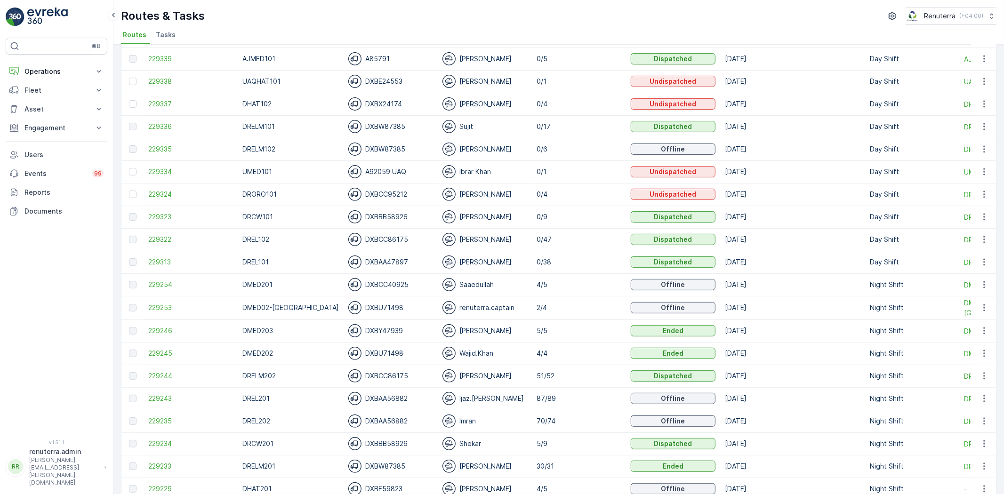
scroll to position [314, 0]
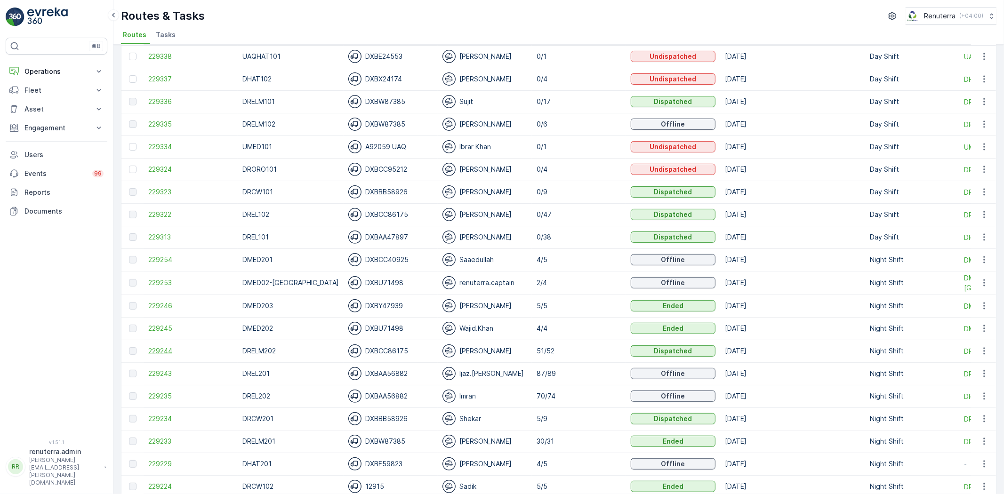
click at [160, 350] on span "229244" at bounding box center [190, 350] width 85 height 9
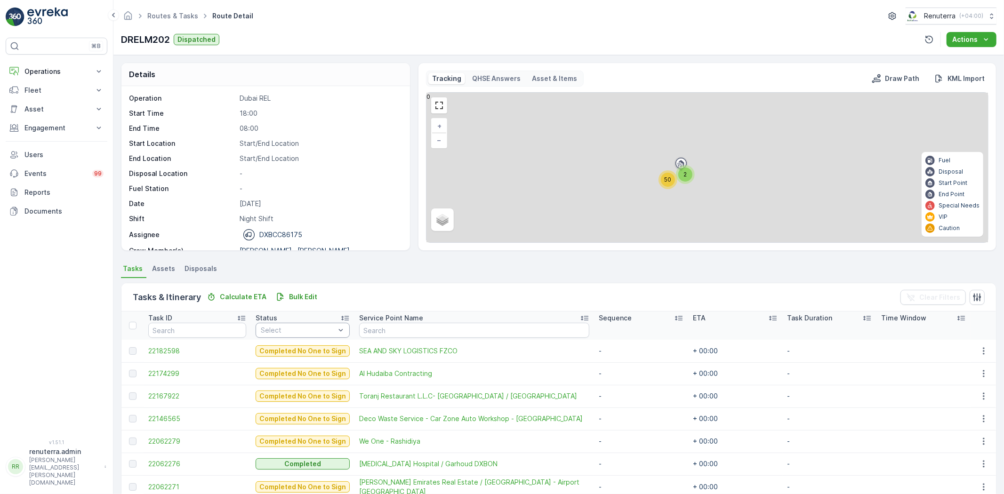
drag, startPoint x: 266, startPoint y: 341, endPoint x: 295, endPoint y: 337, distance: 29.6
click at [295, 337] on div "Select" at bounding box center [303, 330] width 94 height 15
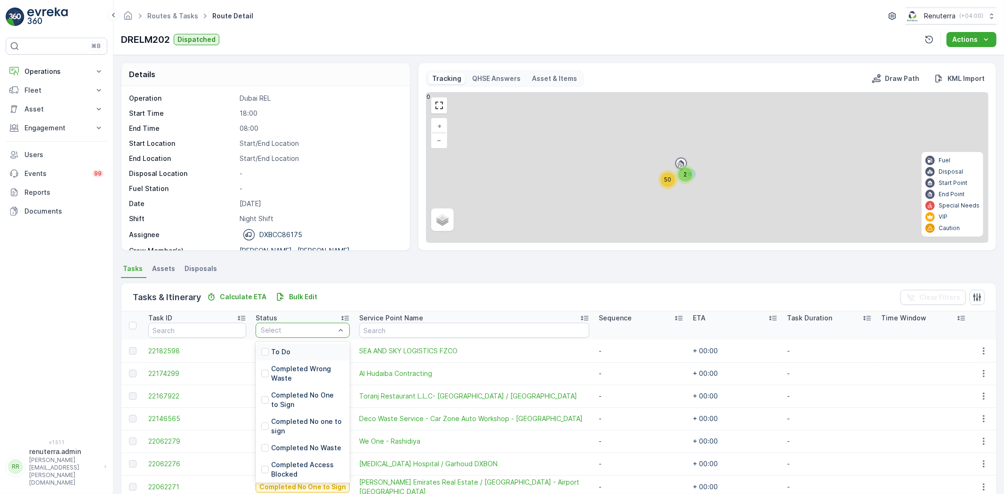
click at [296, 352] on div "To Do" at bounding box center [303, 352] width 94 height 17
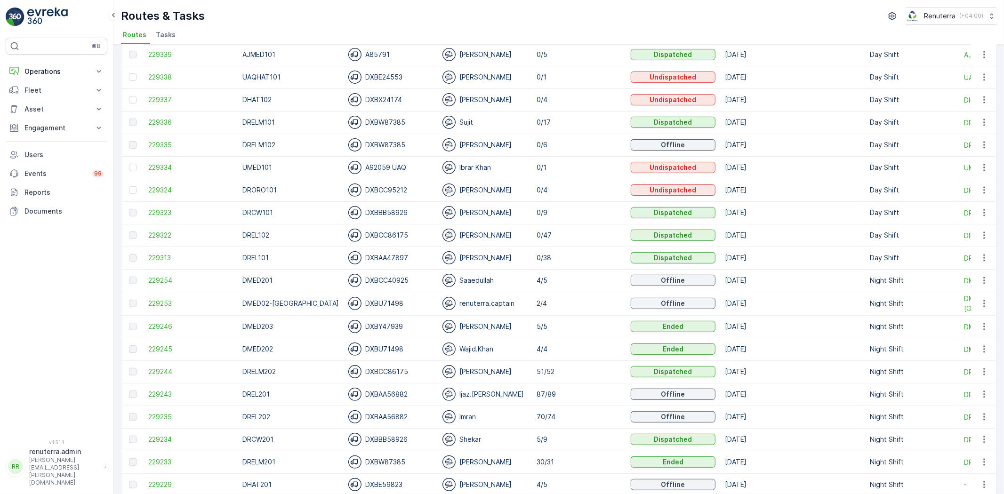
scroll to position [314, 0]
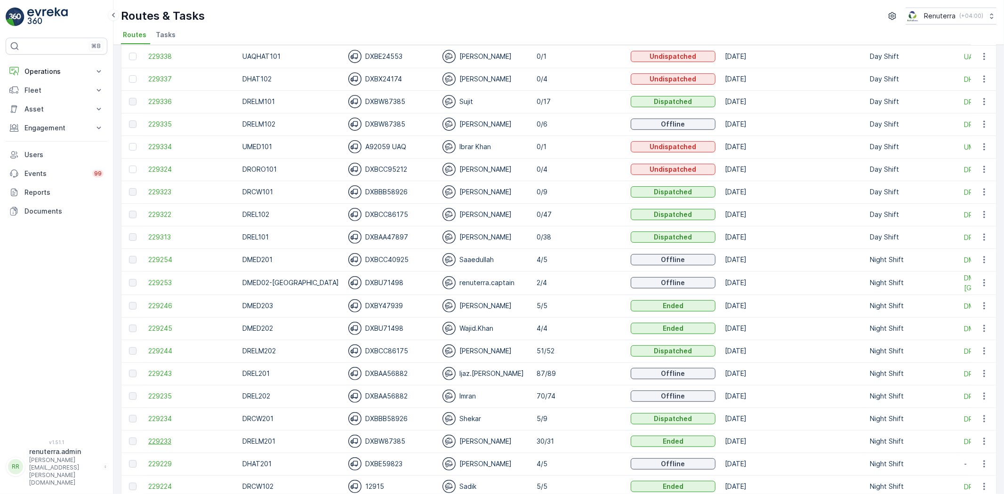
click at [151, 441] on span "229233" at bounding box center [190, 441] width 85 height 9
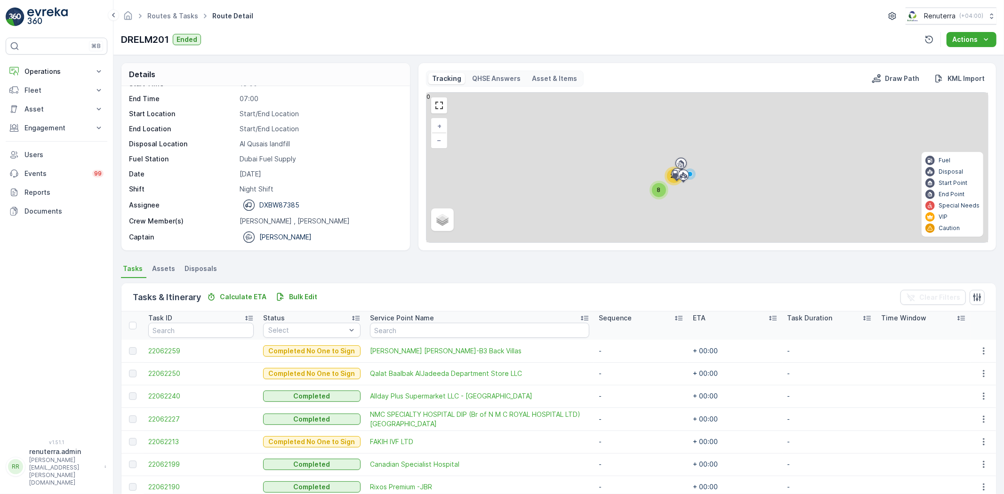
scroll to position [52, 0]
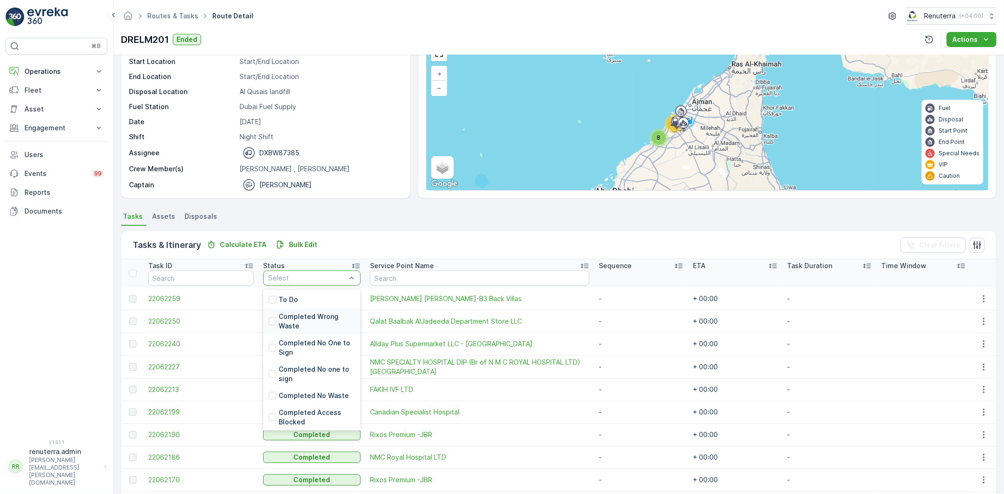
click at [286, 308] on div "Completed Wrong Waste" at bounding box center [311, 321] width 97 height 26
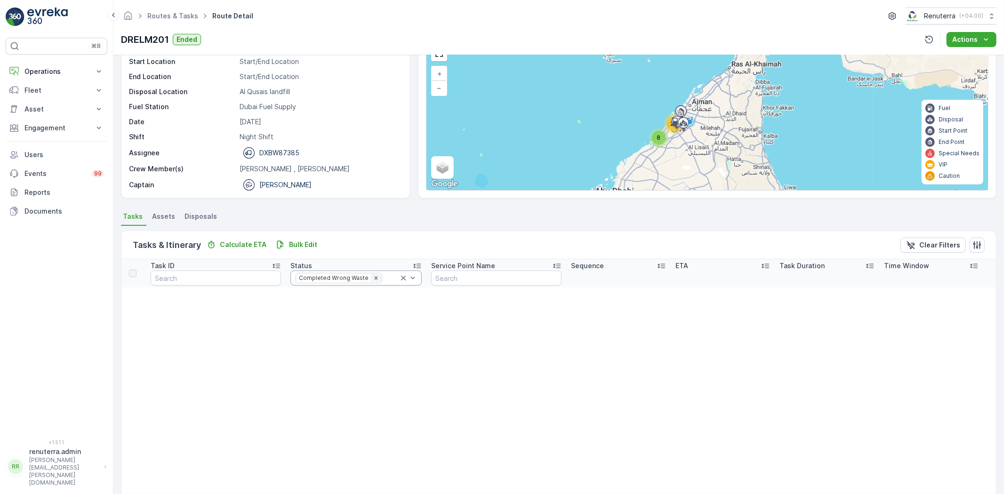
click at [374, 278] on icon "Remove Completed Wrong Waste" at bounding box center [375, 277] width 3 height 3
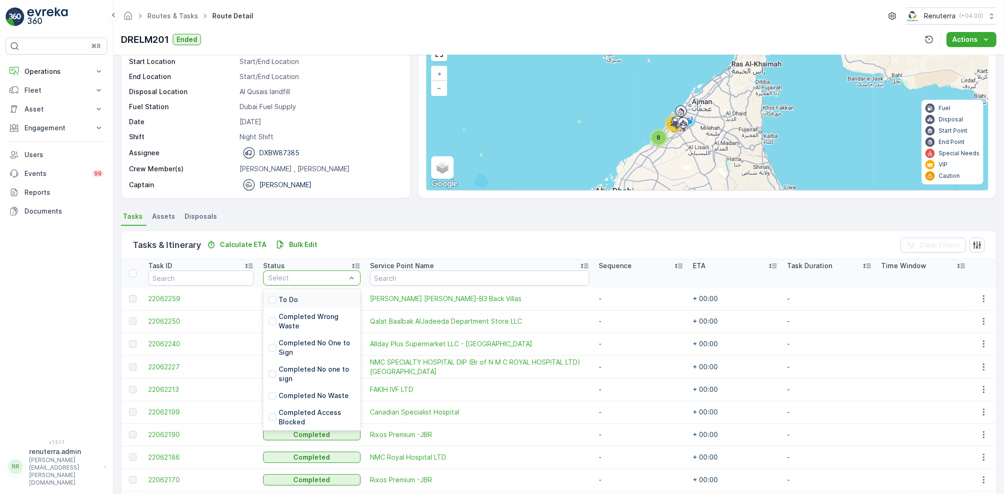
drag, startPoint x: 309, startPoint y: 281, endPoint x: 310, endPoint y: 295, distance: 14.6
click at [309, 297] on div "To Do" at bounding box center [311, 299] width 97 height 17
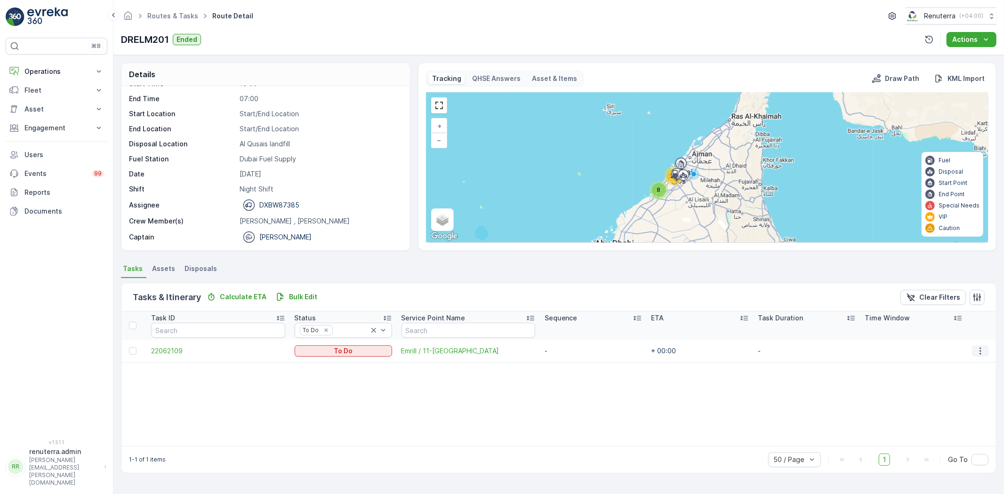
click at [984, 350] on icon "button" at bounding box center [980, 350] width 9 height 9
click at [962, 391] on span "Change Route" at bounding box center [960, 391] width 46 height 9
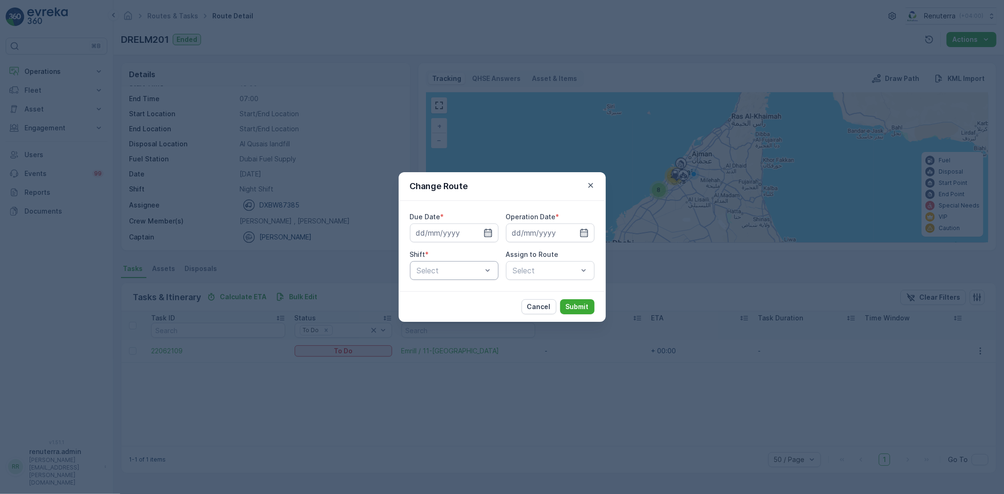
type input "[DATE]"
click at [471, 236] on div at bounding box center [477, 232] width 32 height 9
click at [479, 234] on icon "button" at bounding box center [476, 232] width 9 height 9
type input "[DATE]"
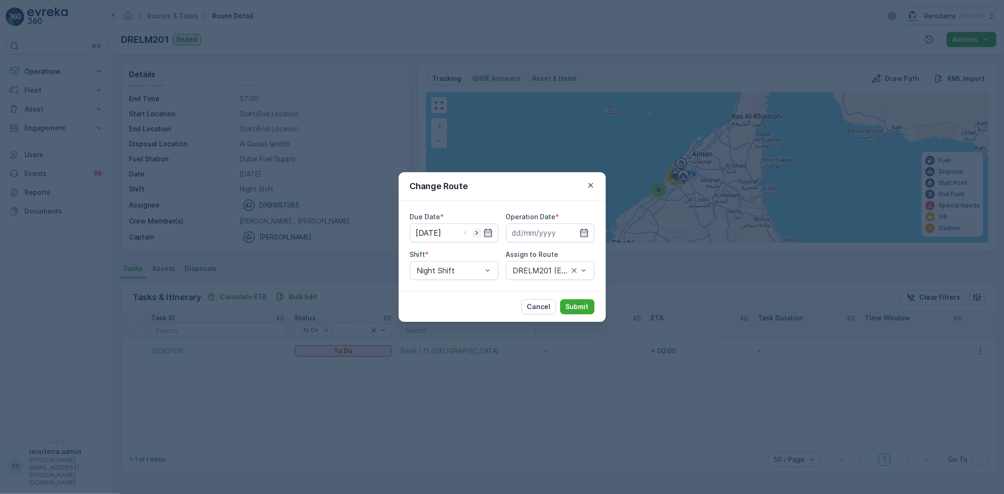
click at [481, 235] on icon "button" at bounding box center [476, 232] width 9 height 9
click at [467, 234] on icon "button" at bounding box center [465, 232] width 9 height 9
type input "[DATE]"
click at [580, 232] on icon "button" at bounding box center [584, 232] width 9 height 9
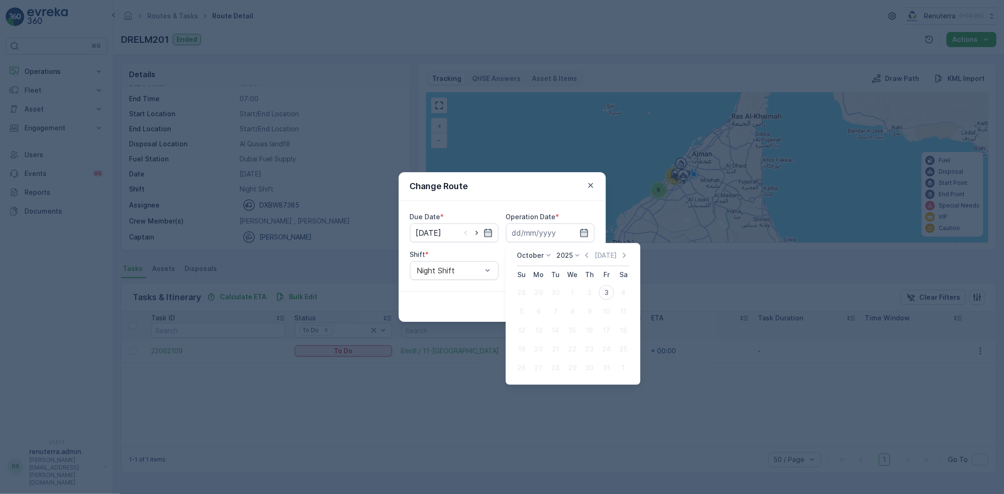
click at [604, 293] on div "3" at bounding box center [606, 292] width 15 height 15
type input "[DATE]"
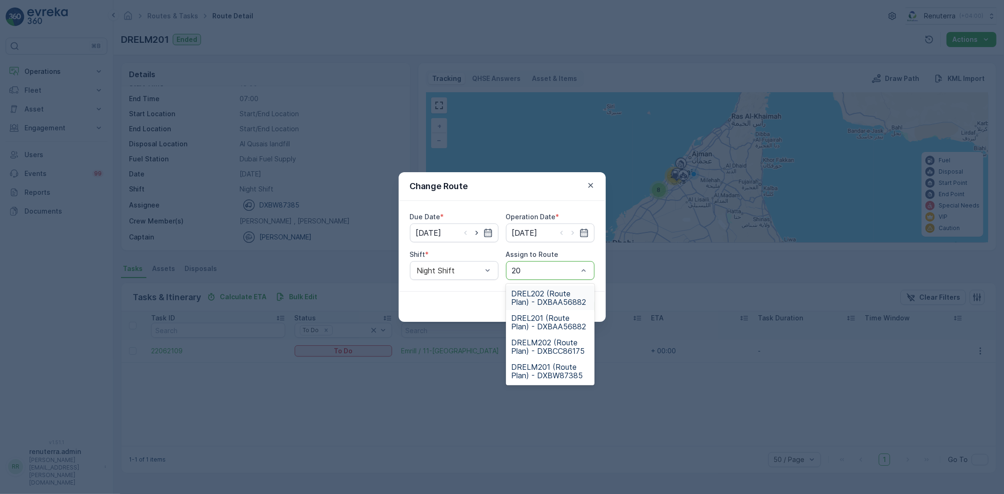
type input "201"
click at [526, 319] on span "DRELM201 (Route Plan) - DXBW87385" at bounding box center [550, 322] width 77 height 17
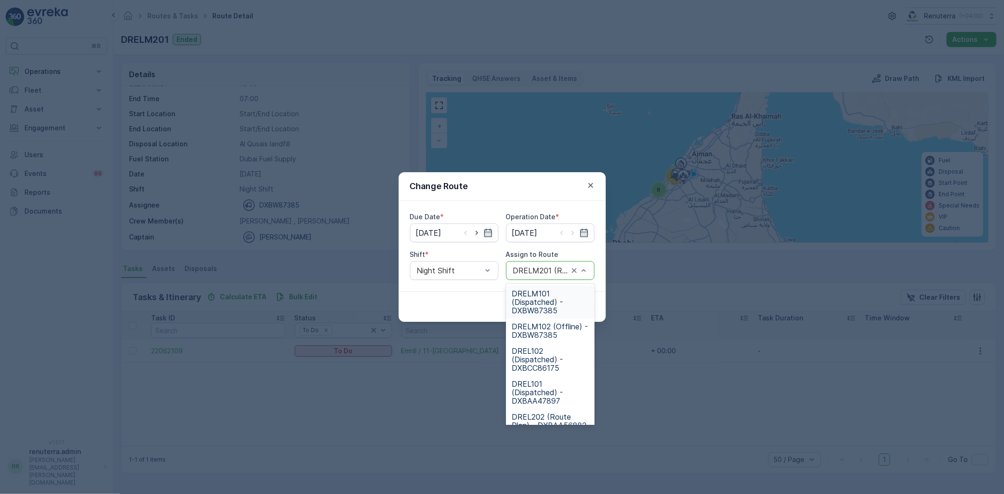
click at [574, 276] on div at bounding box center [579, 271] width 19 height 18
type input "102"
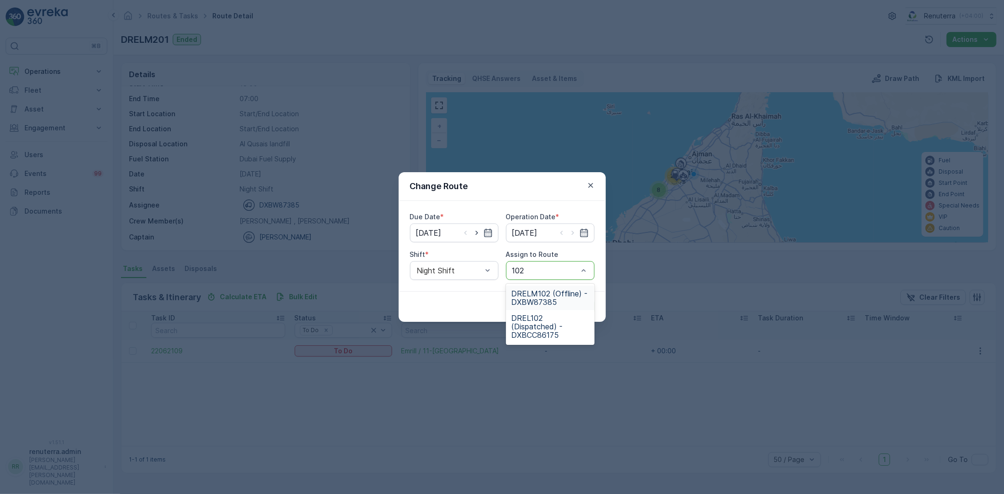
click at [558, 290] on span "DRELM102 (Offline) - DXBW87385" at bounding box center [550, 298] width 77 height 17
click at [581, 302] on p "Submit" at bounding box center [577, 306] width 23 height 9
